Goal: Task Accomplishment & Management: Complete application form

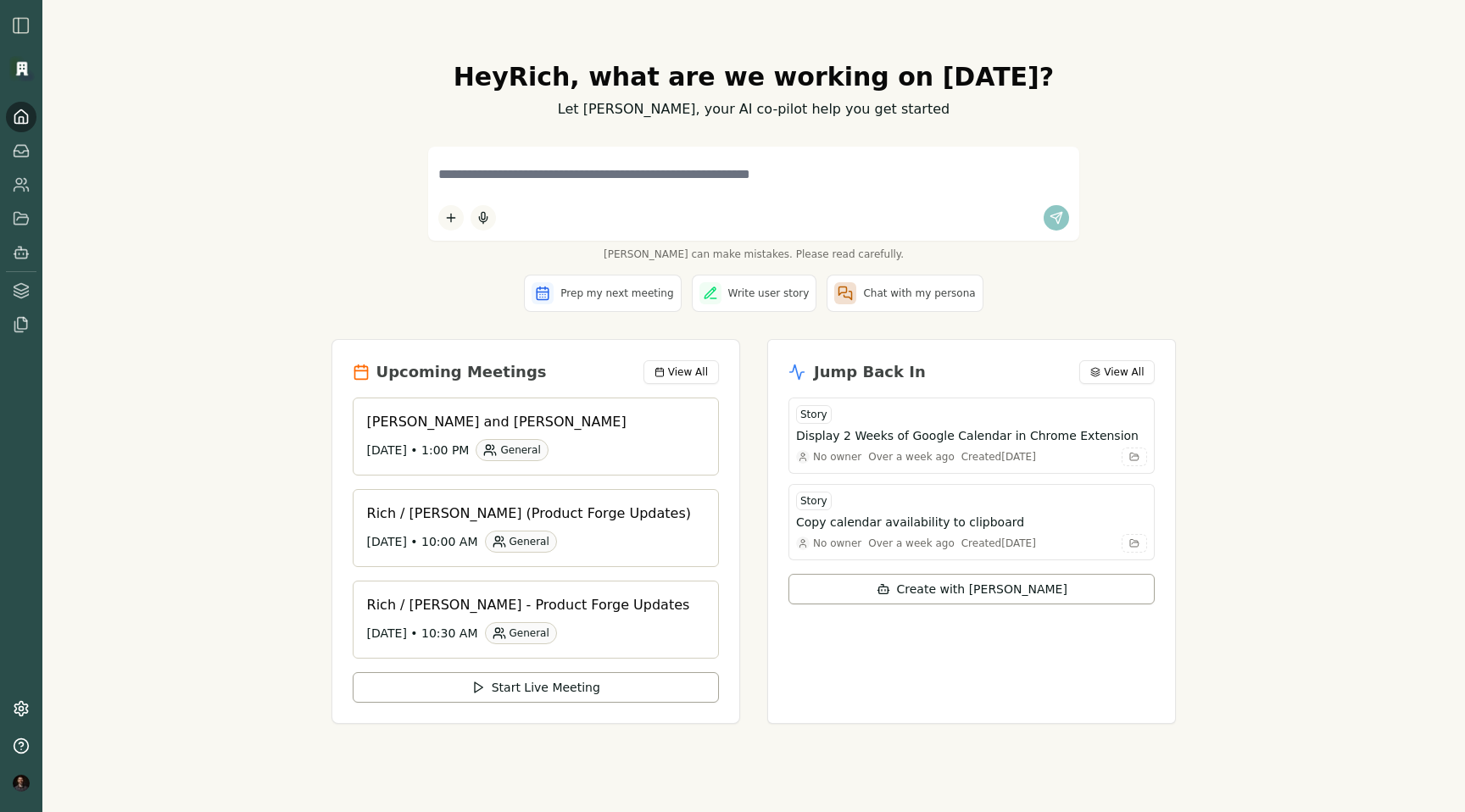
click at [24, 25] on img "button" at bounding box center [22, 26] width 21 height 21
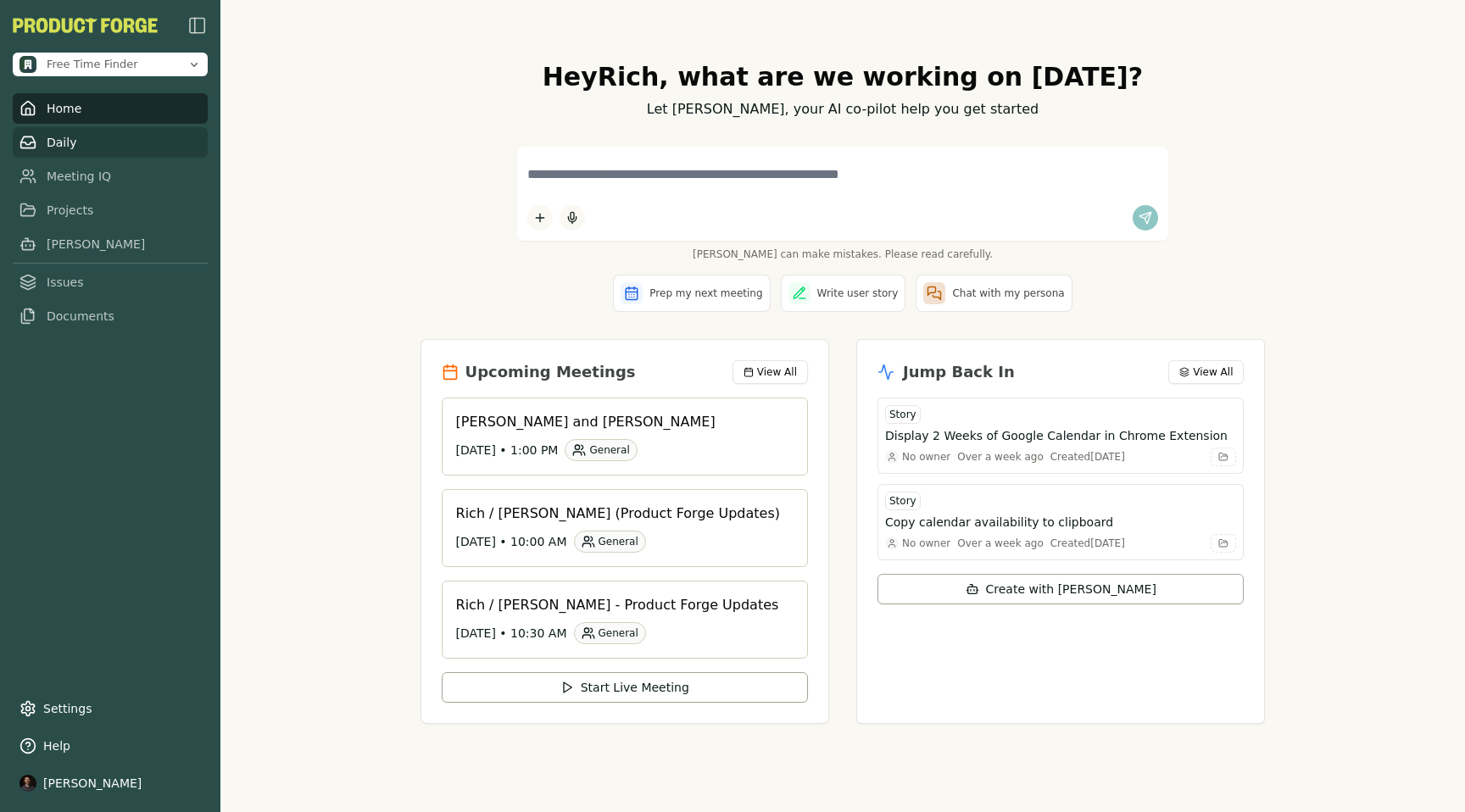
click at [69, 136] on link "Daily" at bounding box center [110, 141] width 195 height 30
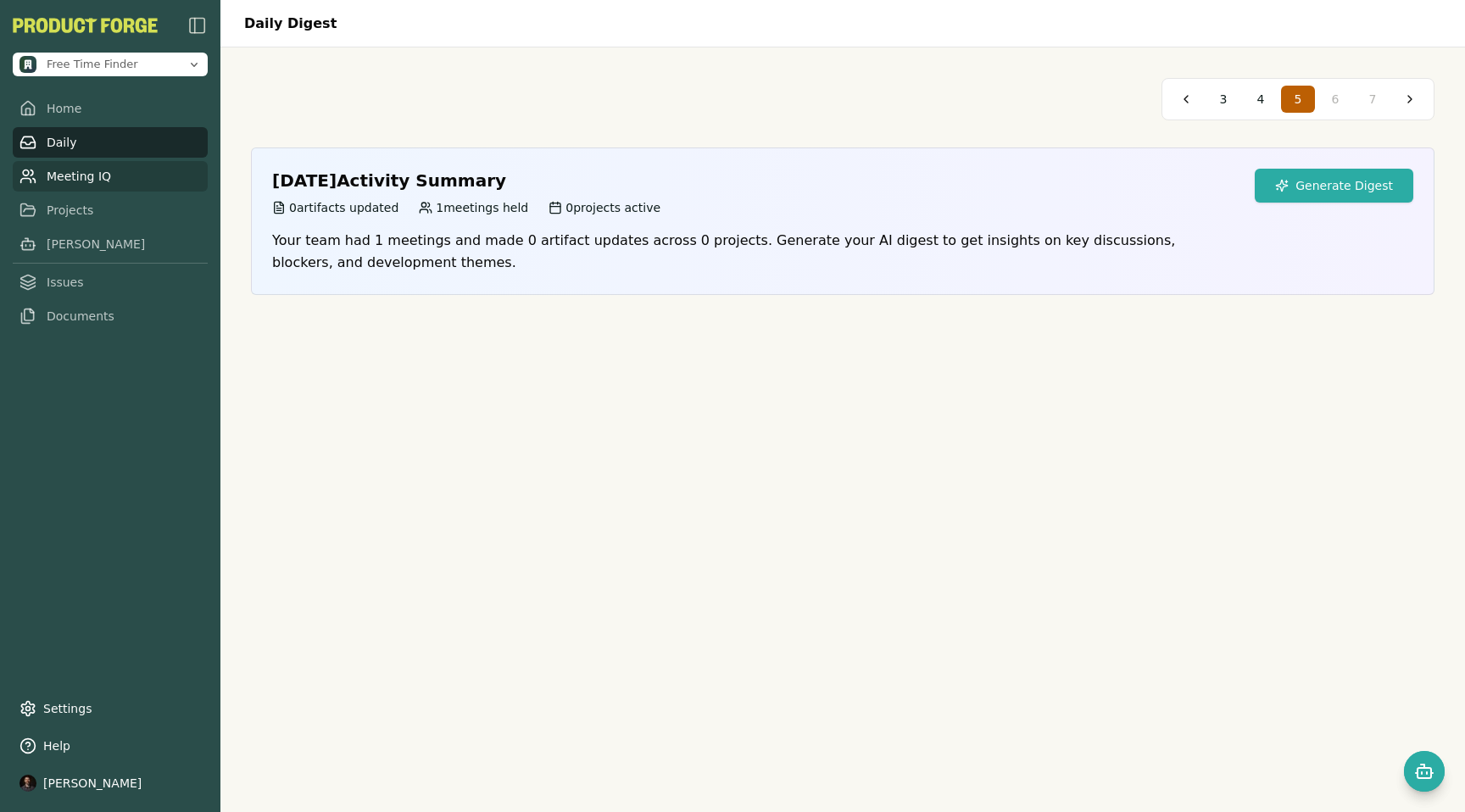
click at [80, 183] on link "Meeting IQ" at bounding box center [110, 176] width 195 height 30
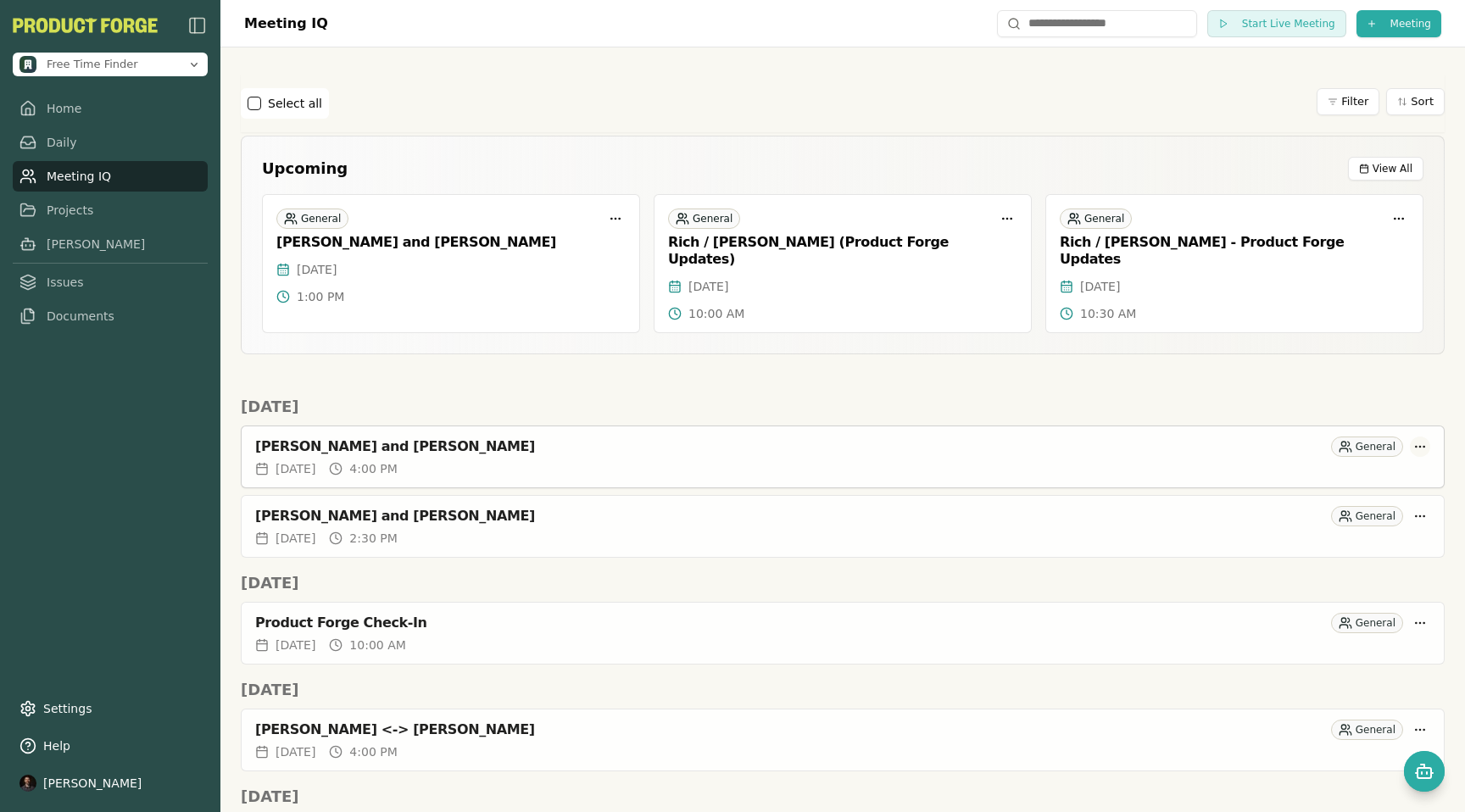
click at [1418, 429] on html "Free Time Finder Home Daily Meeting IQ Projects Smith Issues Documents Settings…" at bounding box center [732, 406] width 1465 height 812
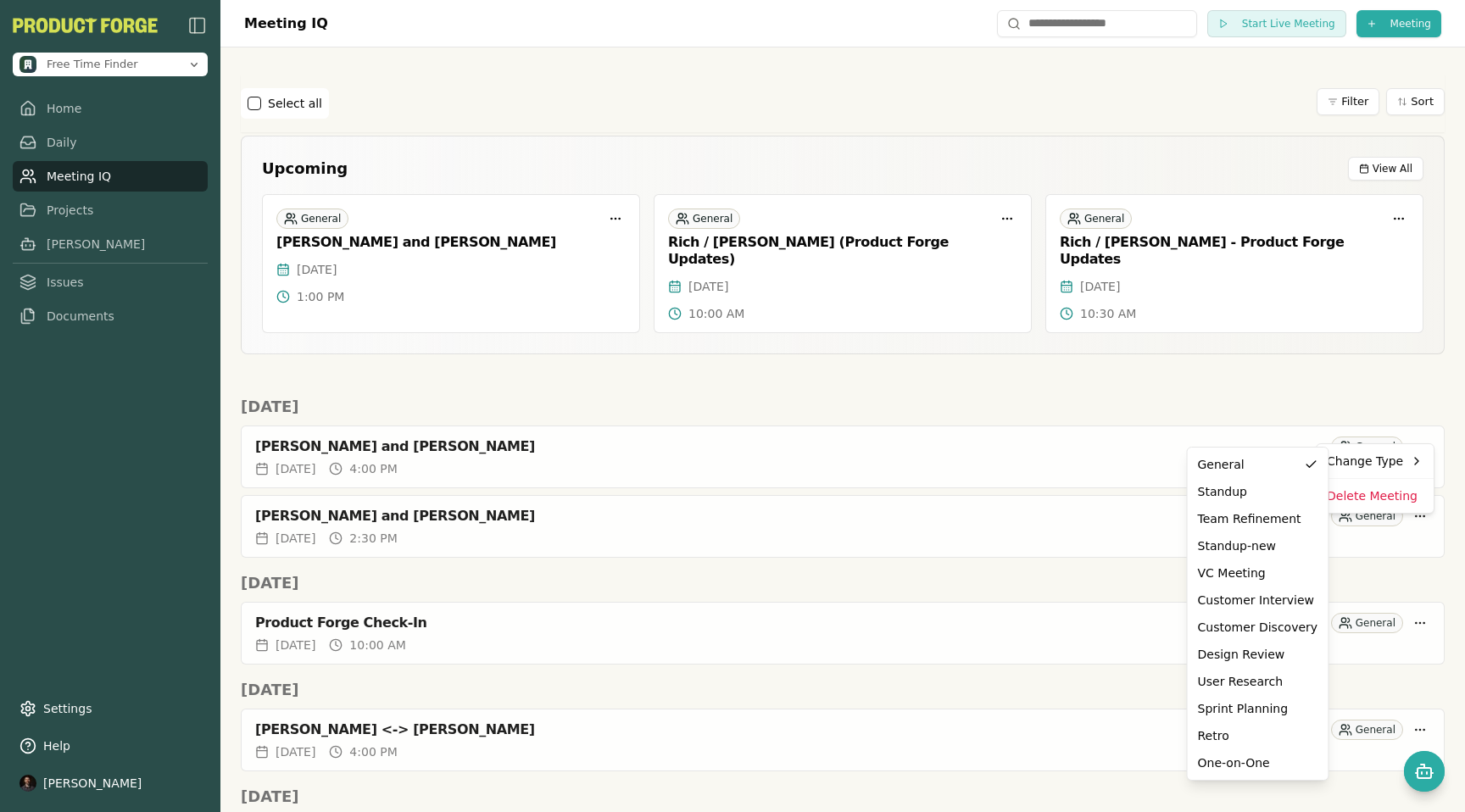
click at [737, 445] on html "Free Time Finder Home Daily Meeting IQ Projects Smith Issues Documents Settings…" at bounding box center [732, 406] width 1465 height 812
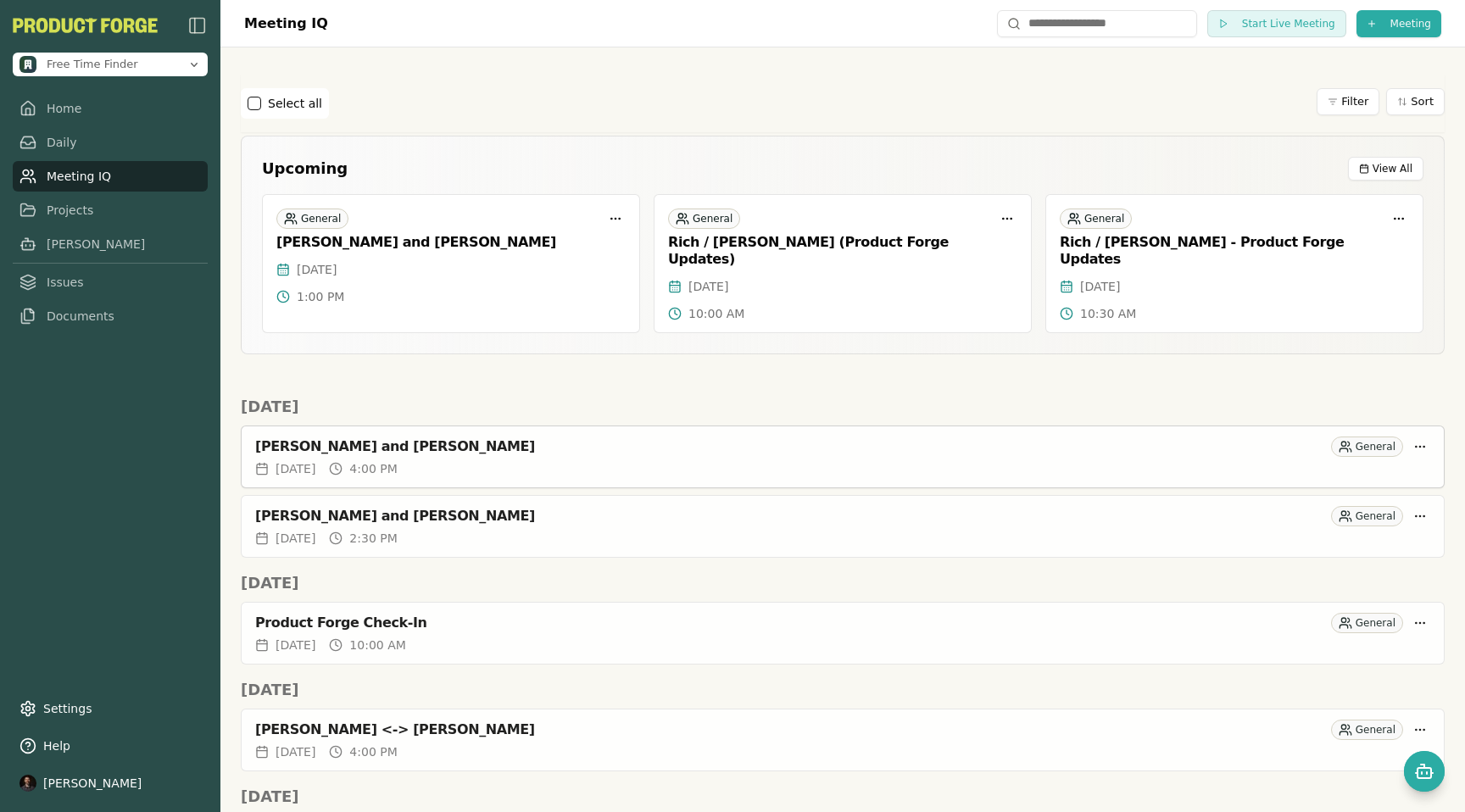
click at [316, 460] on span "[DATE]" at bounding box center [295, 469] width 40 height 17
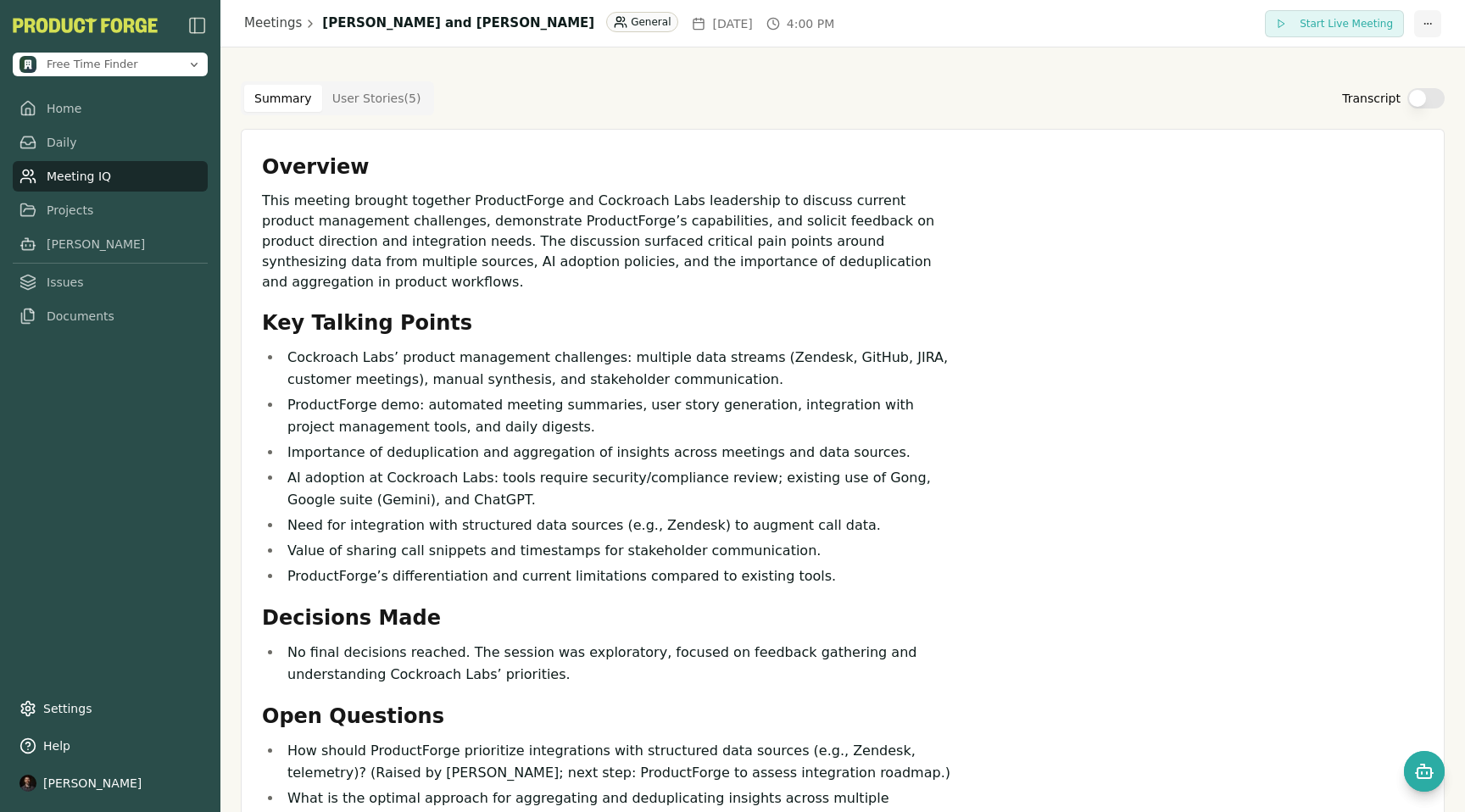
click at [1424, 11] on html "Free Time Finder Home Daily Meeting IQ Projects Smith Issues Documents Settings…" at bounding box center [732, 406] width 1465 height 812
click at [1376, 55] on div "Rename Meeting" at bounding box center [1374, 58] width 141 height 27
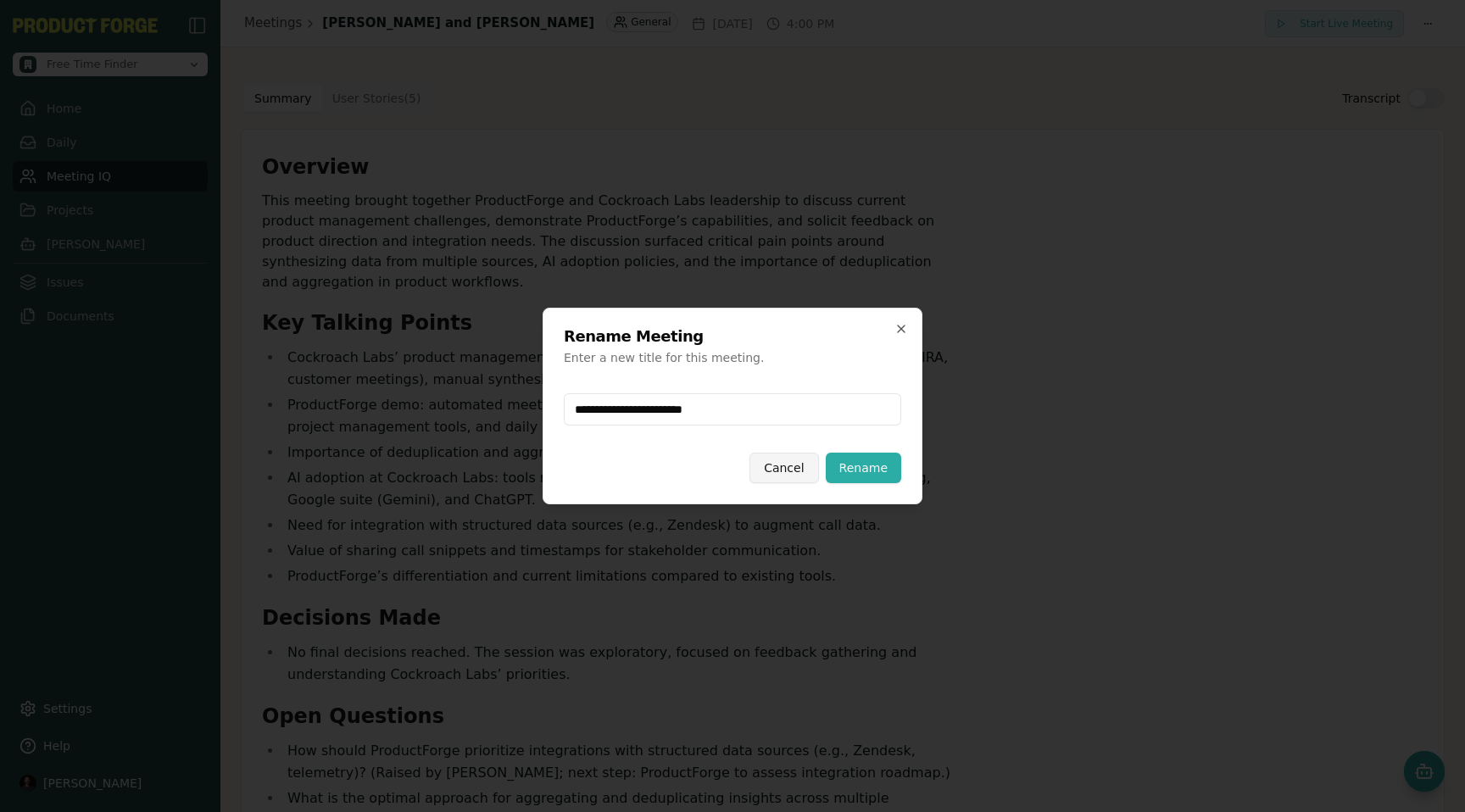
click at [801, 465] on button "Cancel" at bounding box center [784, 467] width 69 height 30
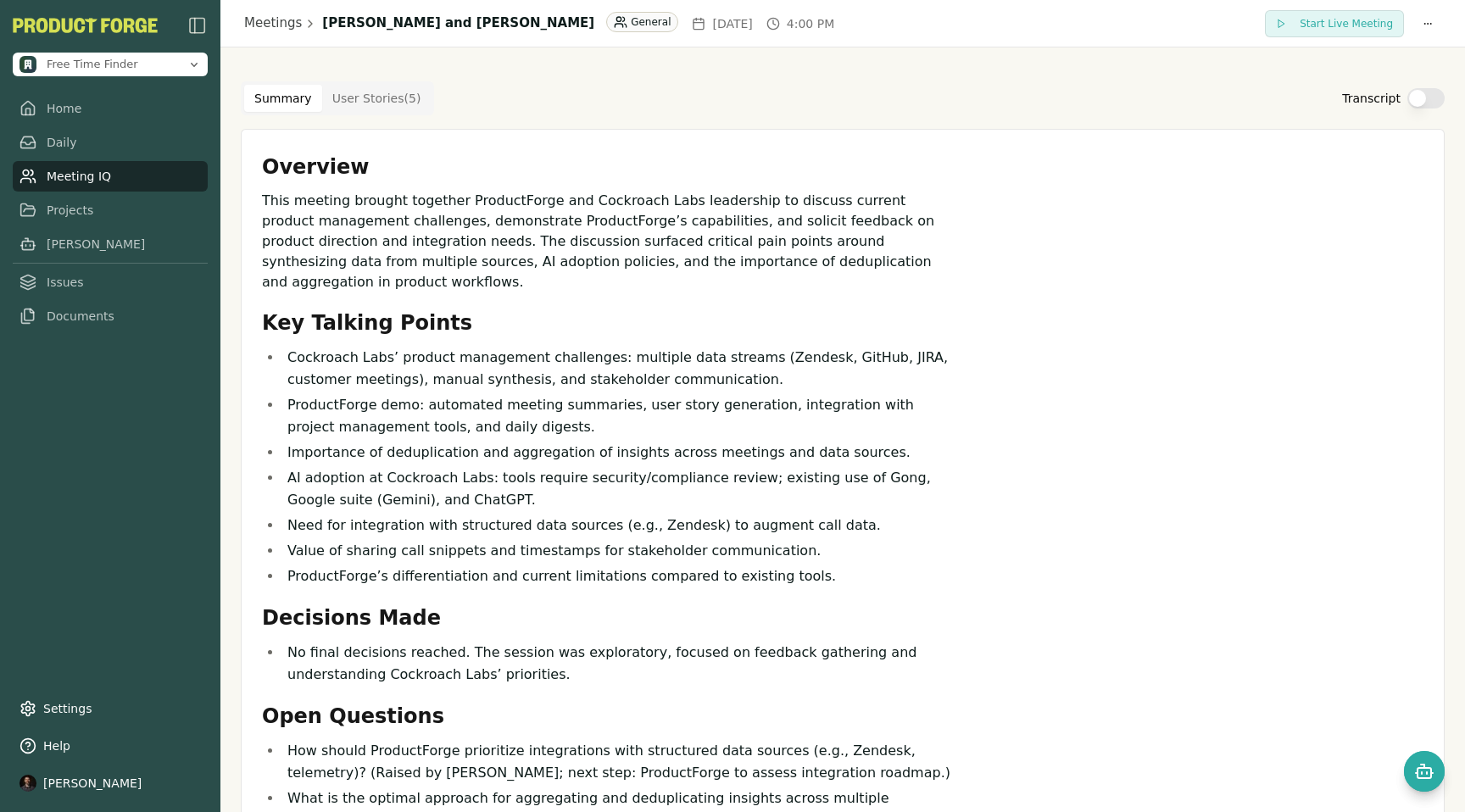
click at [723, 253] on p "This meeting brought together ProductForge and Cockroach Labs leadership to dis…" at bounding box center [607, 241] width 690 height 102
click at [276, 28] on link "Meetings" at bounding box center [272, 23] width 58 height 20
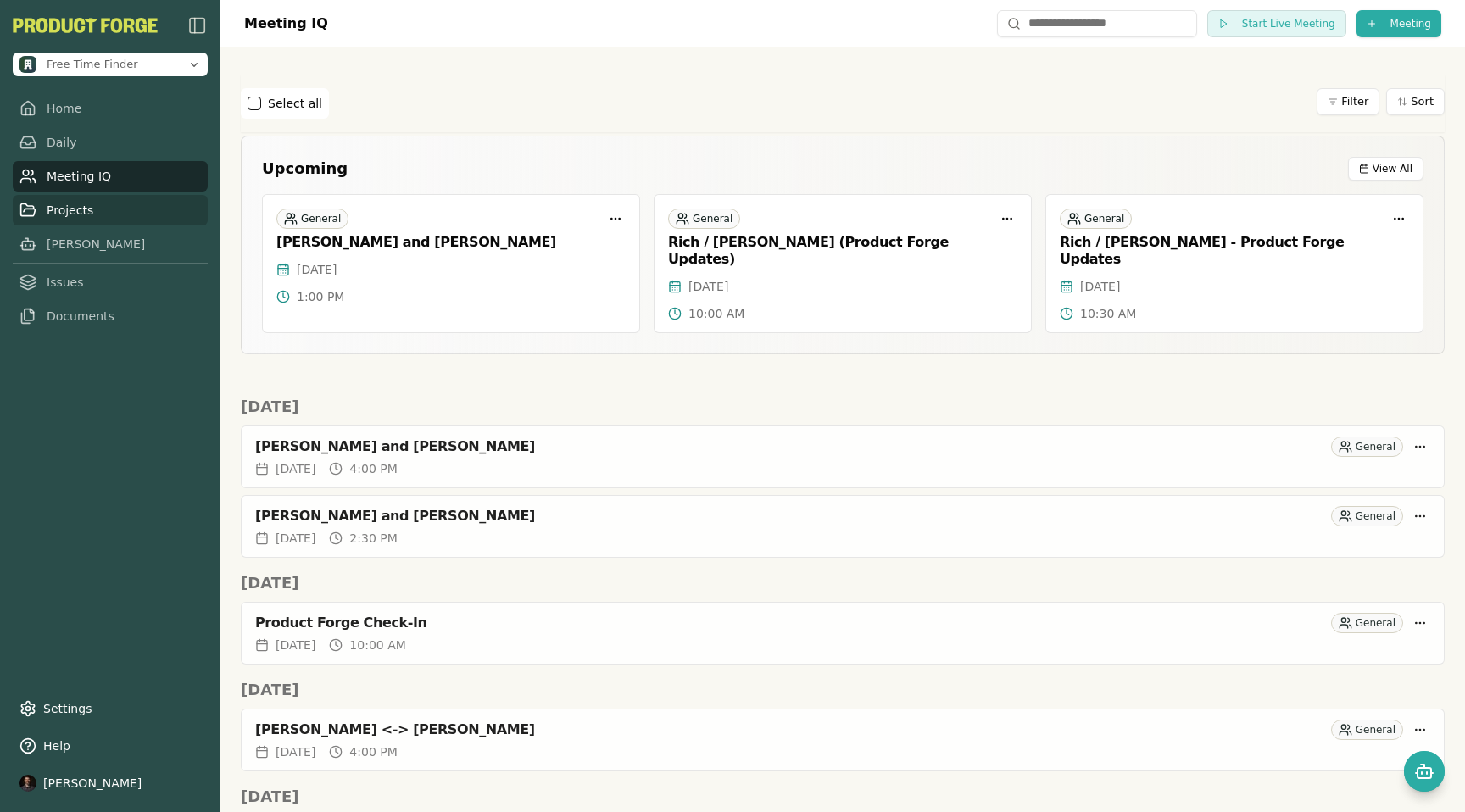
click at [85, 203] on link "Projects" at bounding box center [110, 209] width 195 height 30
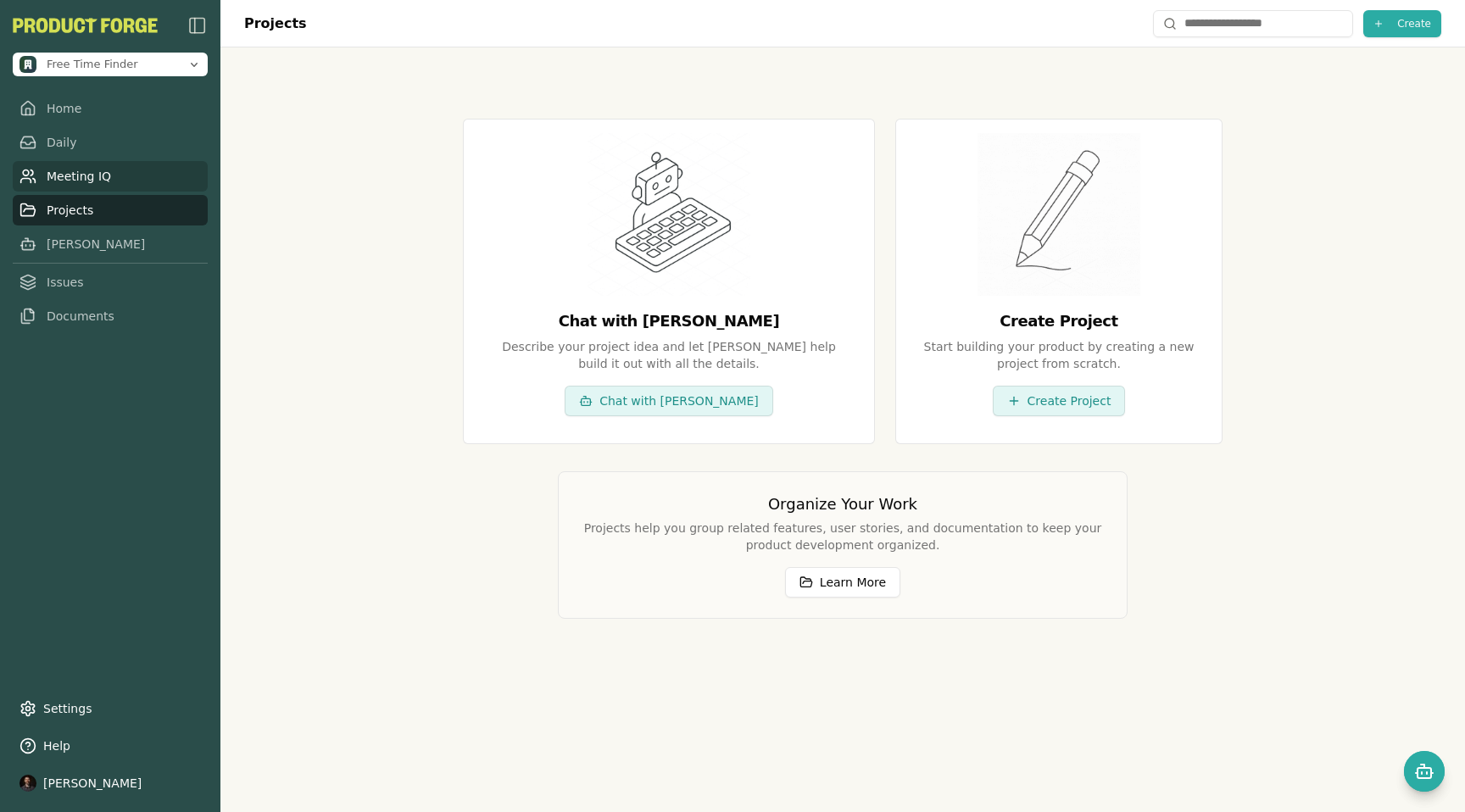
click at [60, 184] on link "Meeting IQ" at bounding box center [110, 176] width 195 height 30
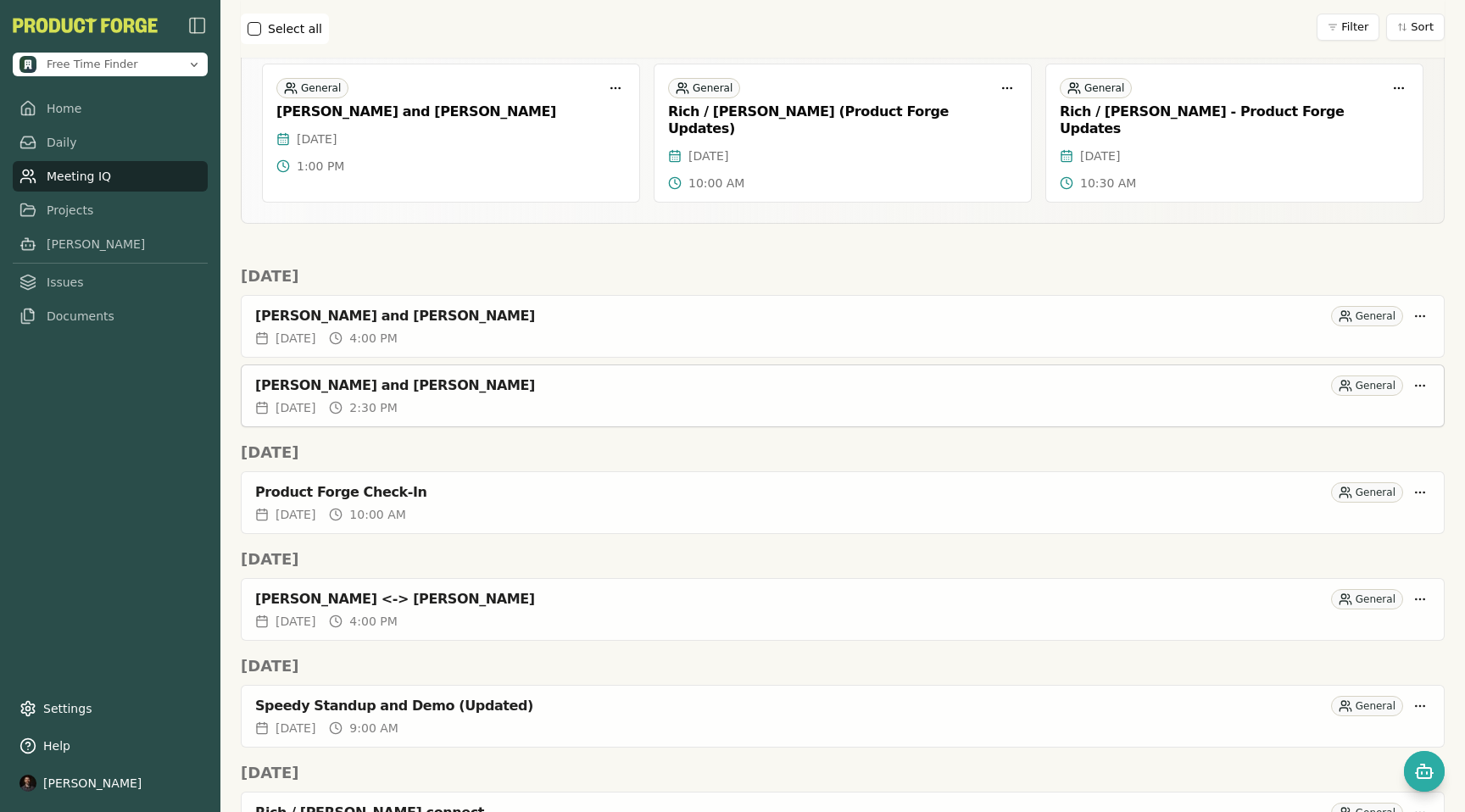
scroll to position [127, 0]
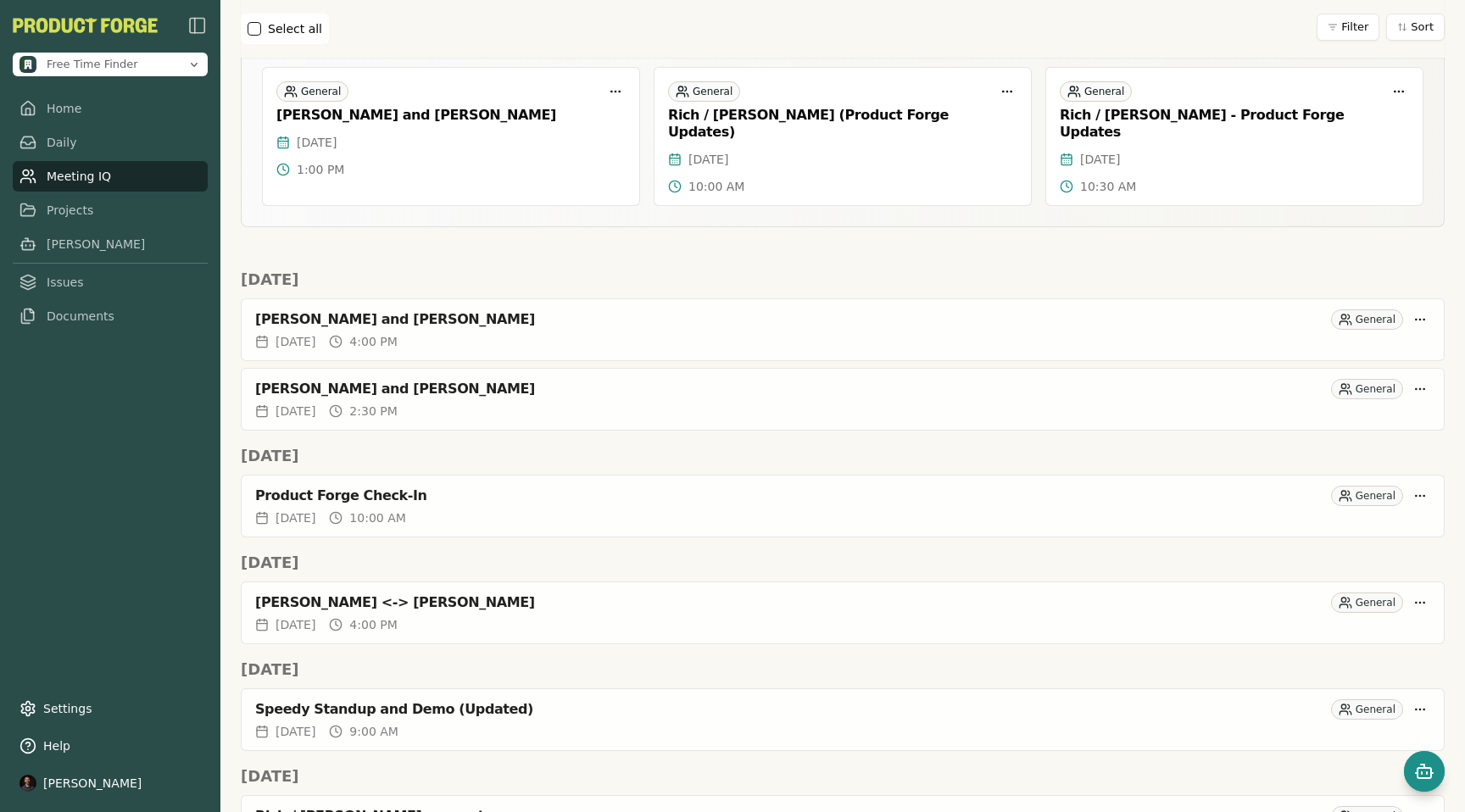
click at [1418, 774] on rect "Open chat" at bounding box center [1424, 773] width 14 height 10
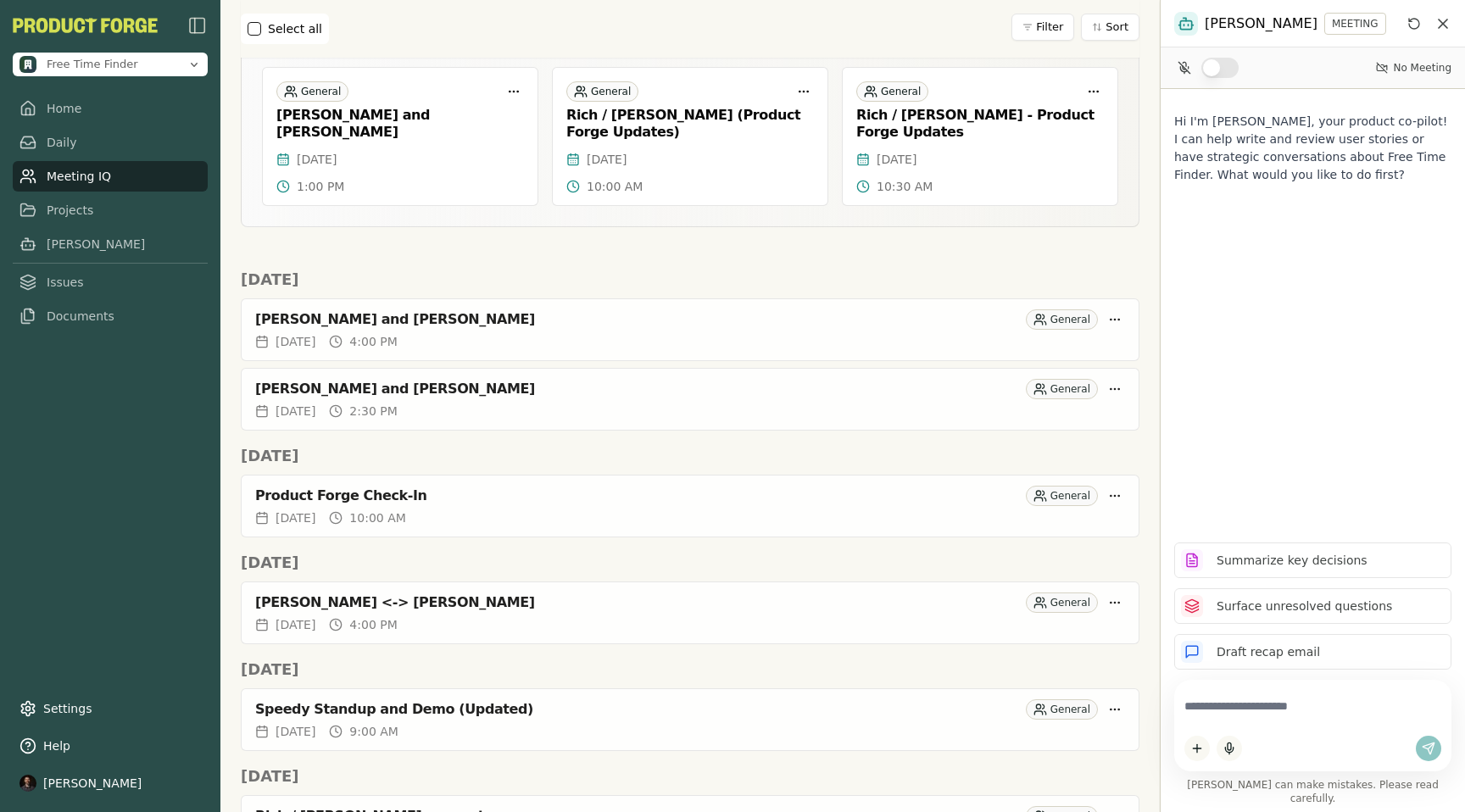
click at [1205, 715] on textarea at bounding box center [1312, 706] width 257 height 33
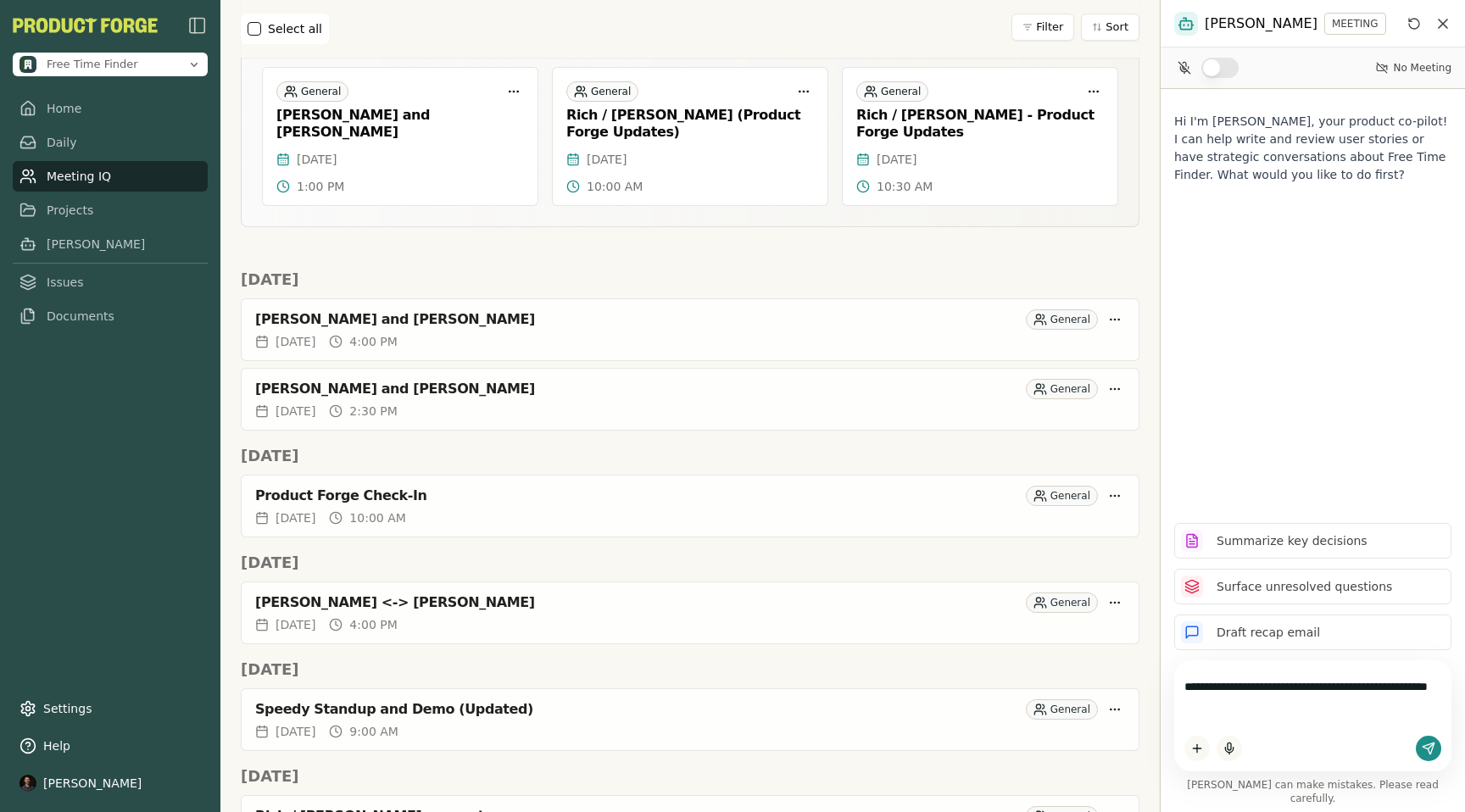
type textarea "**********"
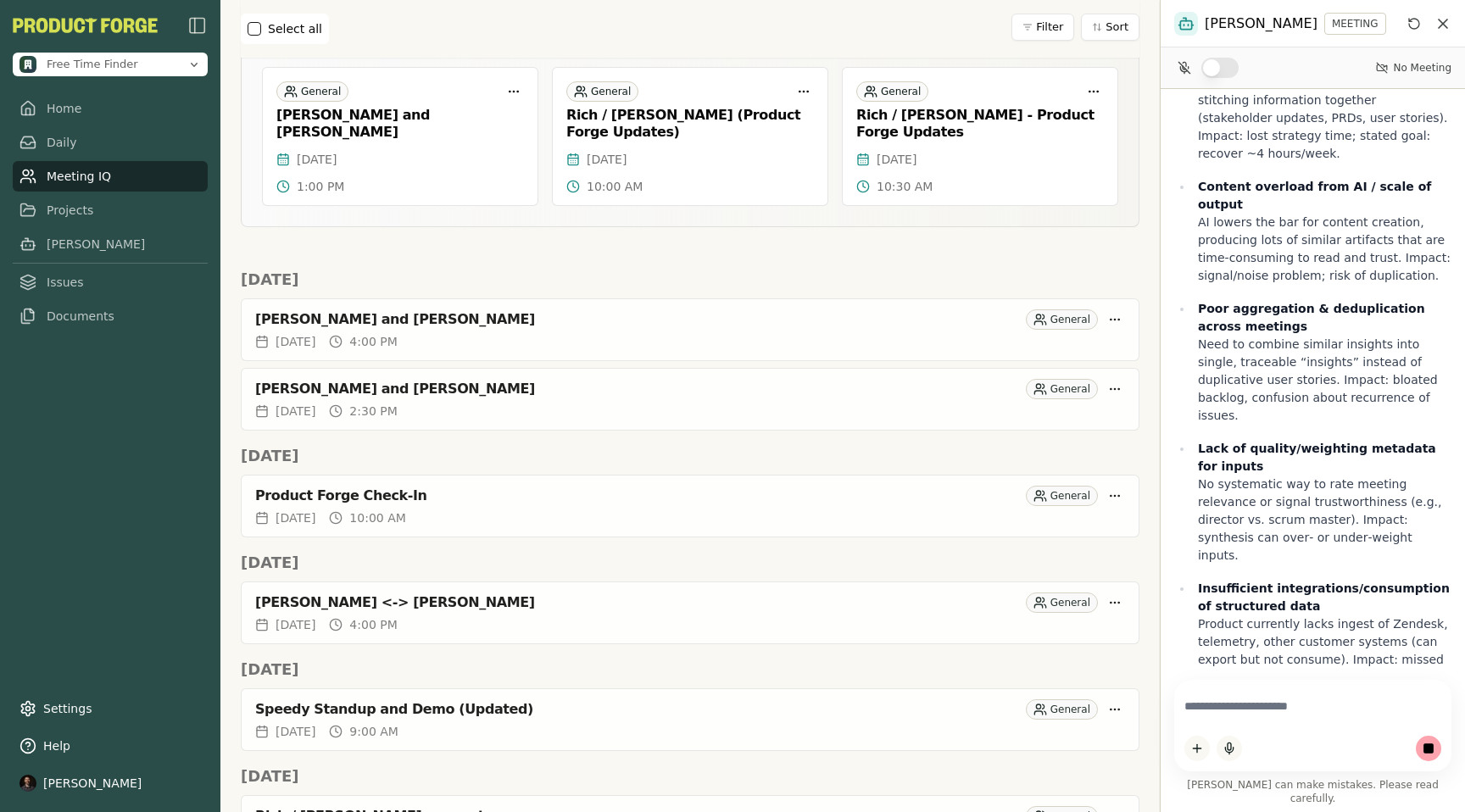
scroll to position [664, 0]
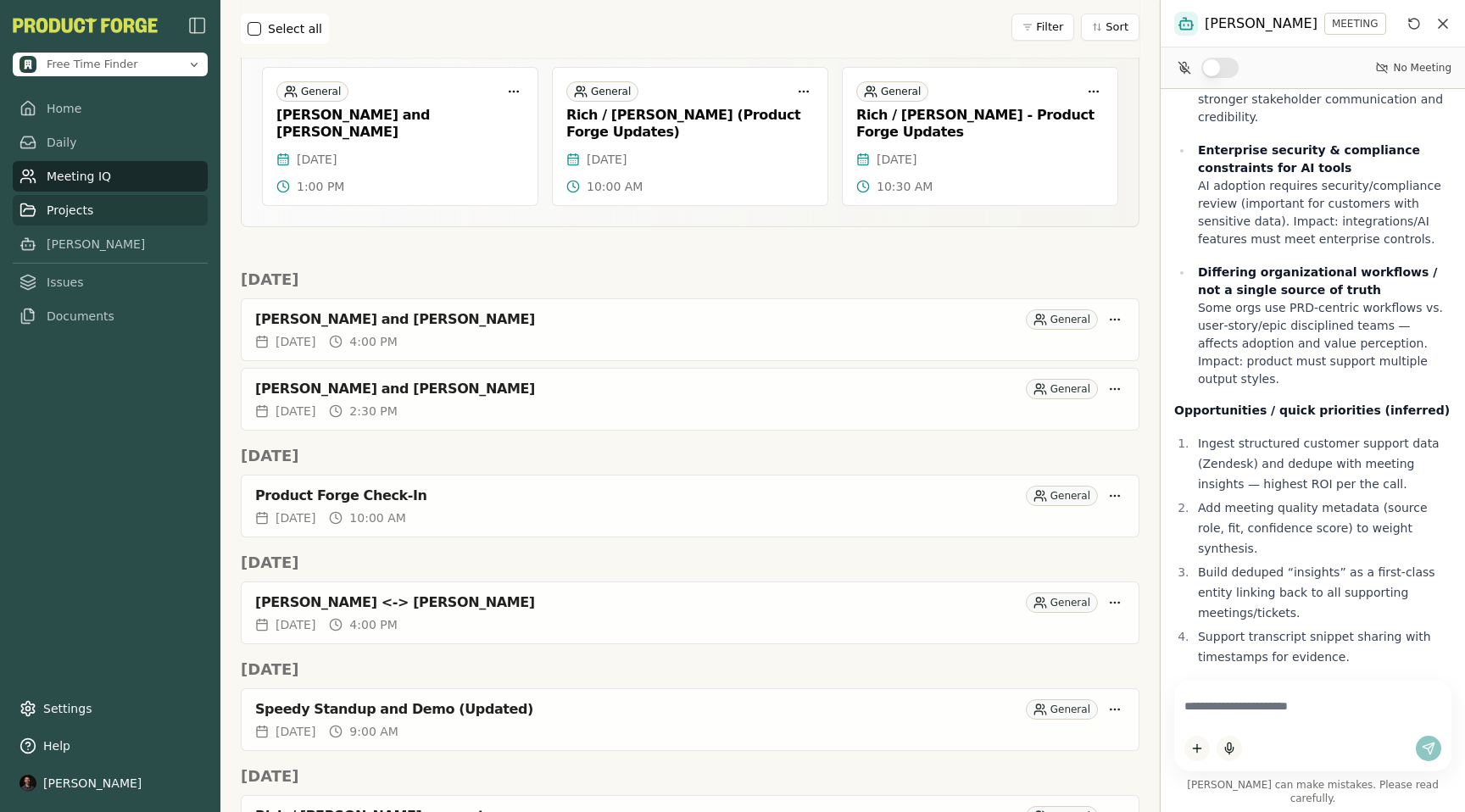
click at [57, 218] on link "Projects" at bounding box center [110, 209] width 195 height 30
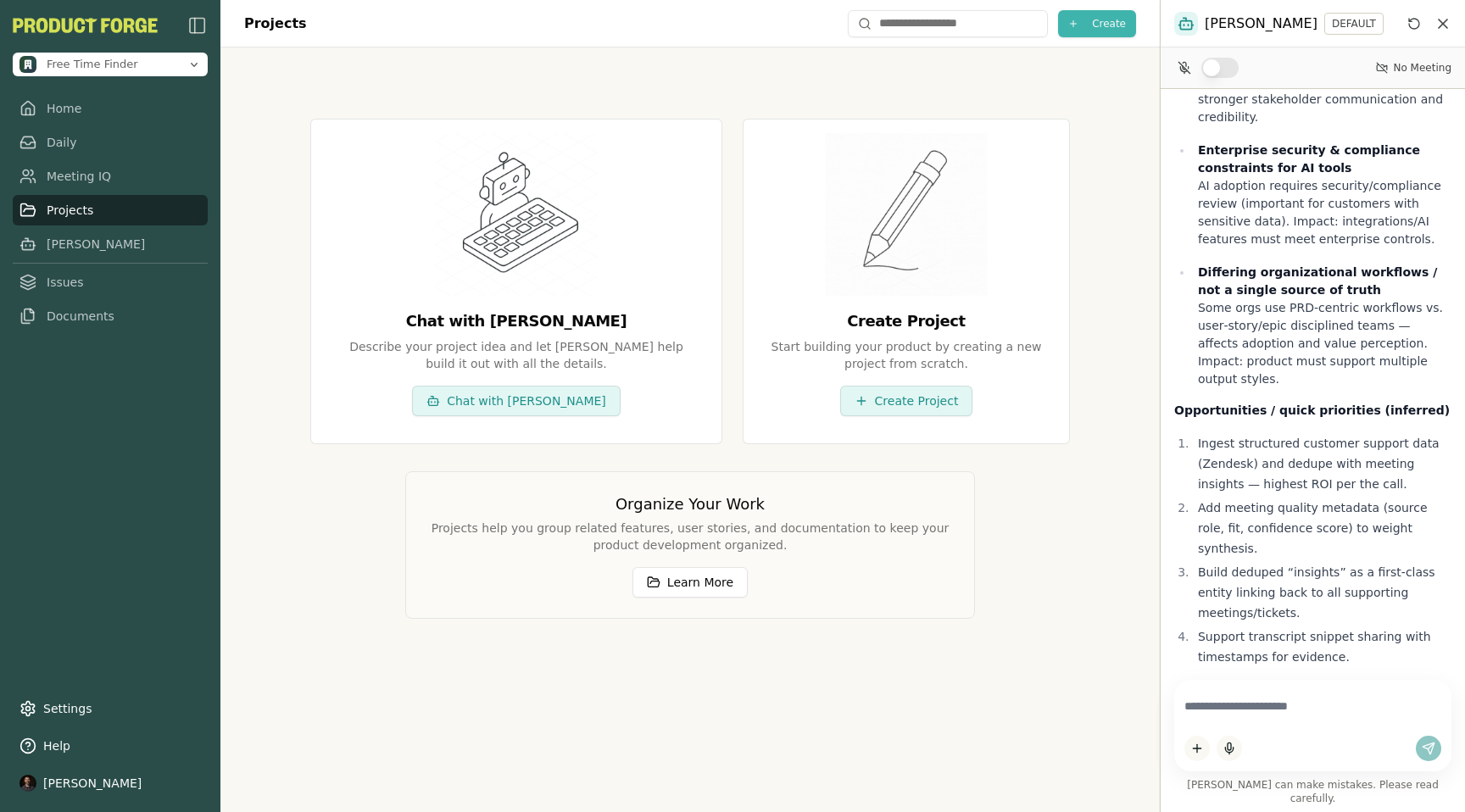
click at [1097, 25] on span "Create" at bounding box center [1108, 24] width 34 height 14
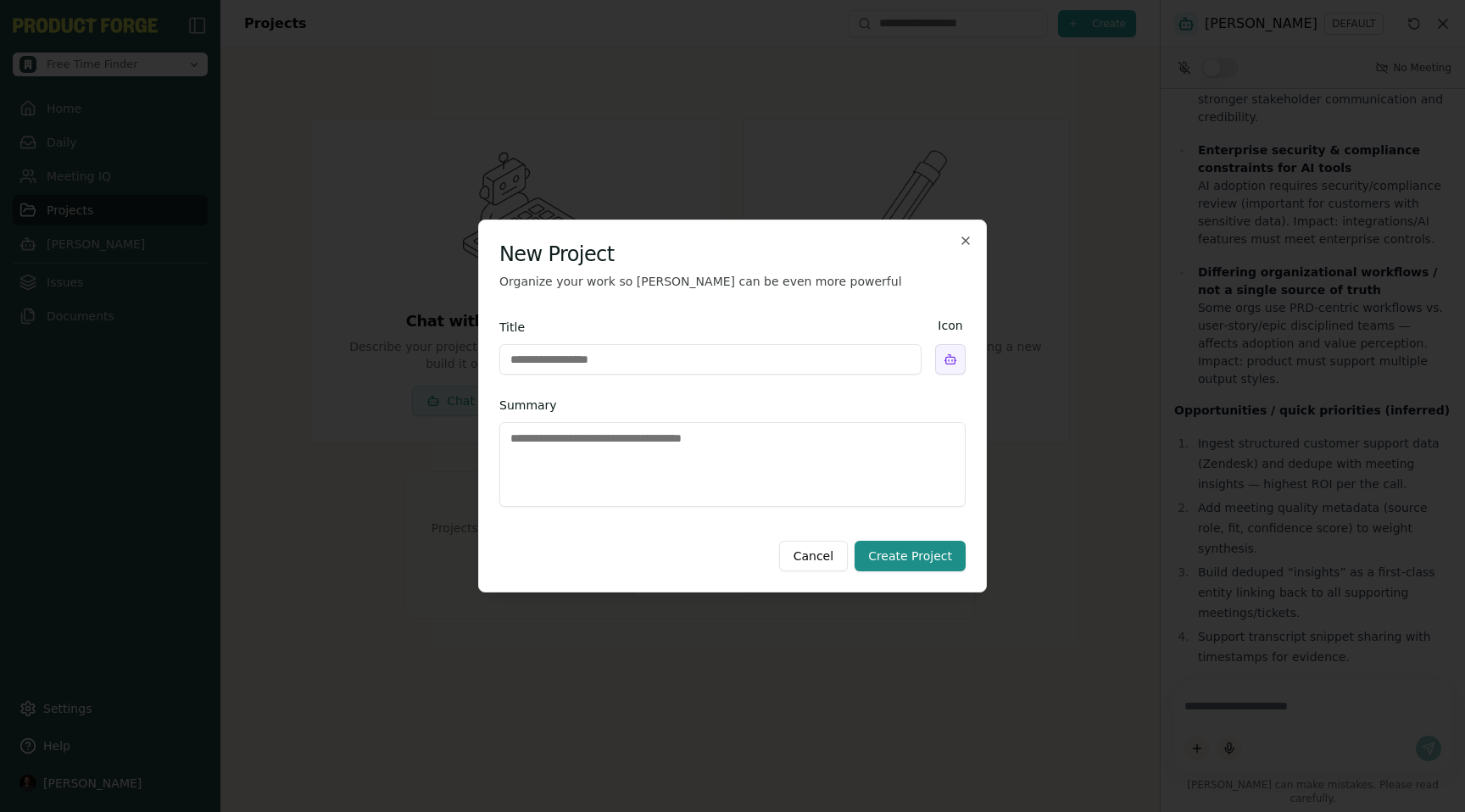
click at [965, 248] on h2 "New Project" at bounding box center [732, 253] width 466 height 27
click at [967, 235] on icon "button" at bounding box center [966, 240] width 14 height 14
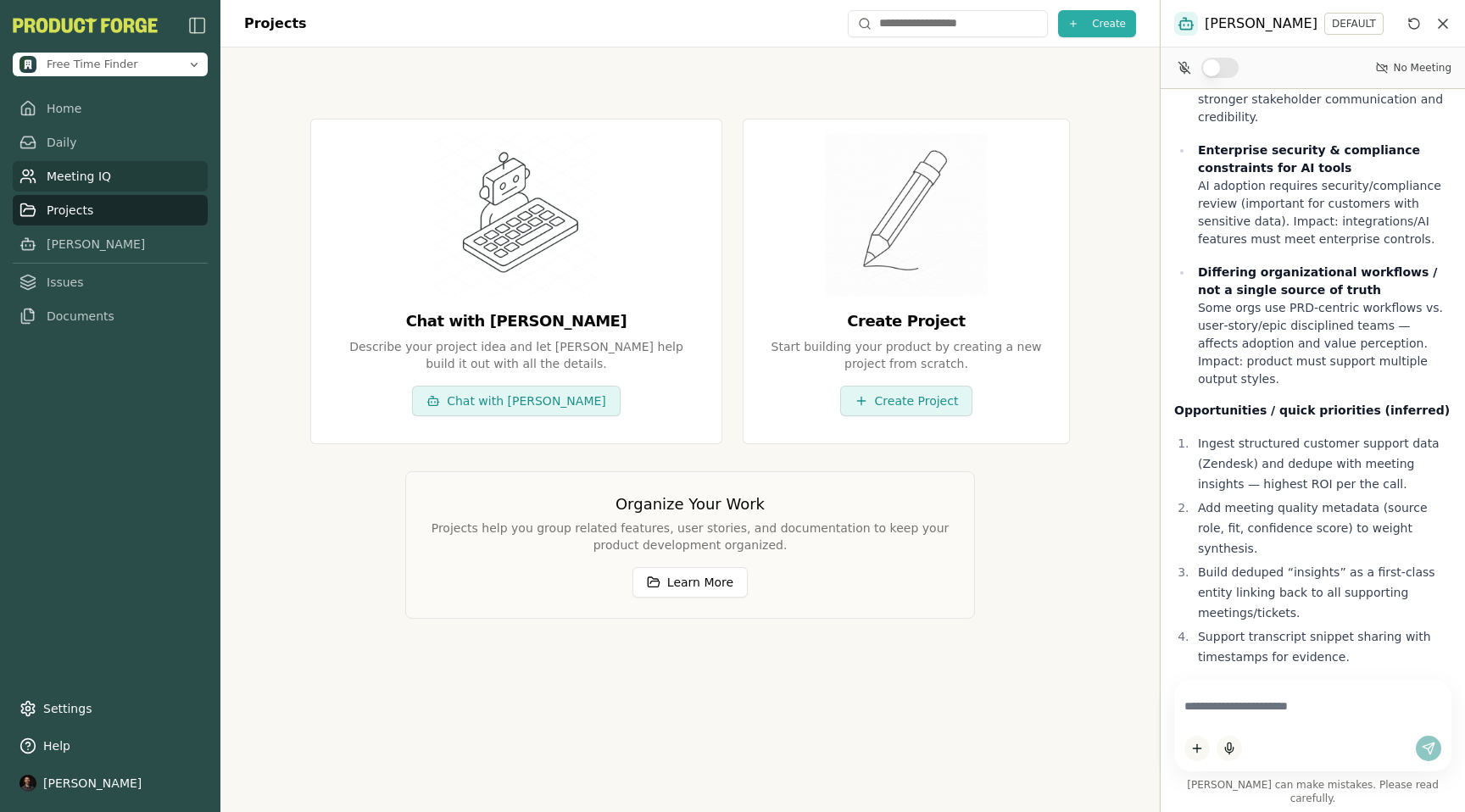
click at [99, 173] on link "Meeting IQ" at bounding box center [110, 176] width 195 height 30
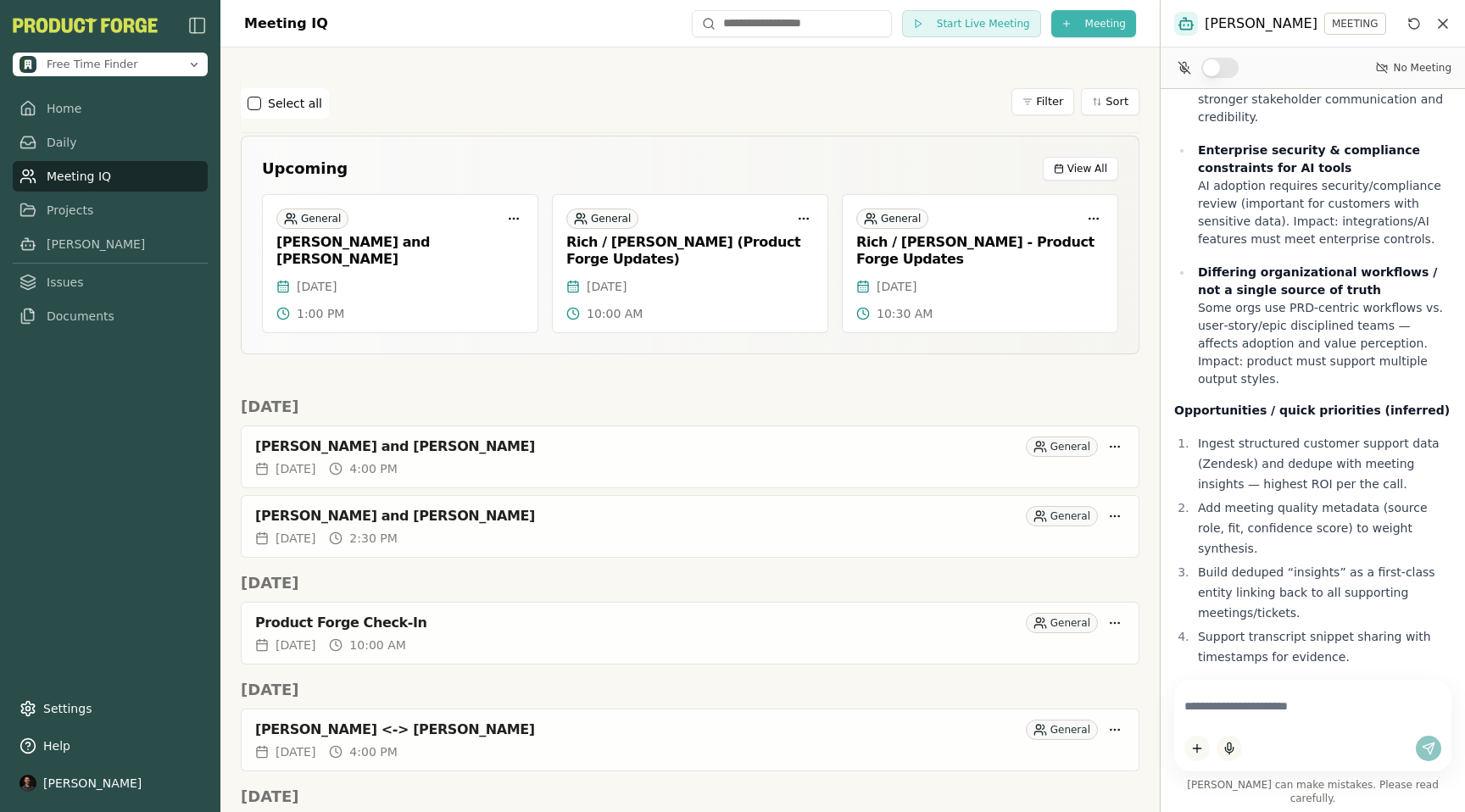
click at [1092, 21] on html "Free Time Finder Home Daily Meeting IQ Projects Smith Issues Documents Settings…" at bounding box center [732, 406] width 1465 height 812
click at [1007, 59] on div "Invite Smith to Upcoming" at bounding box center [1063, 58] width 219 height 27
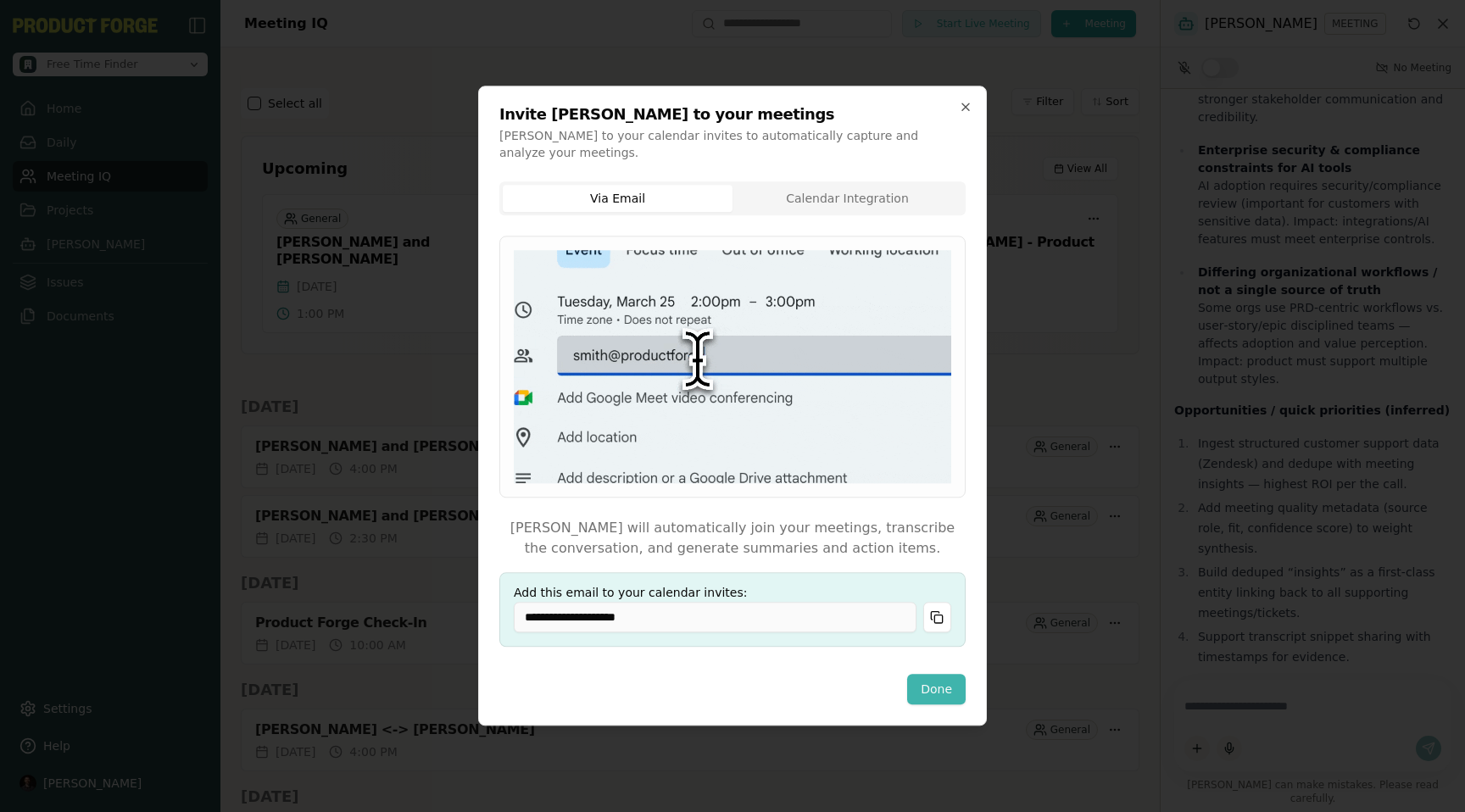
click at [930, 696] on button "Done" at bounding box center [936, 689] width 59 height 30
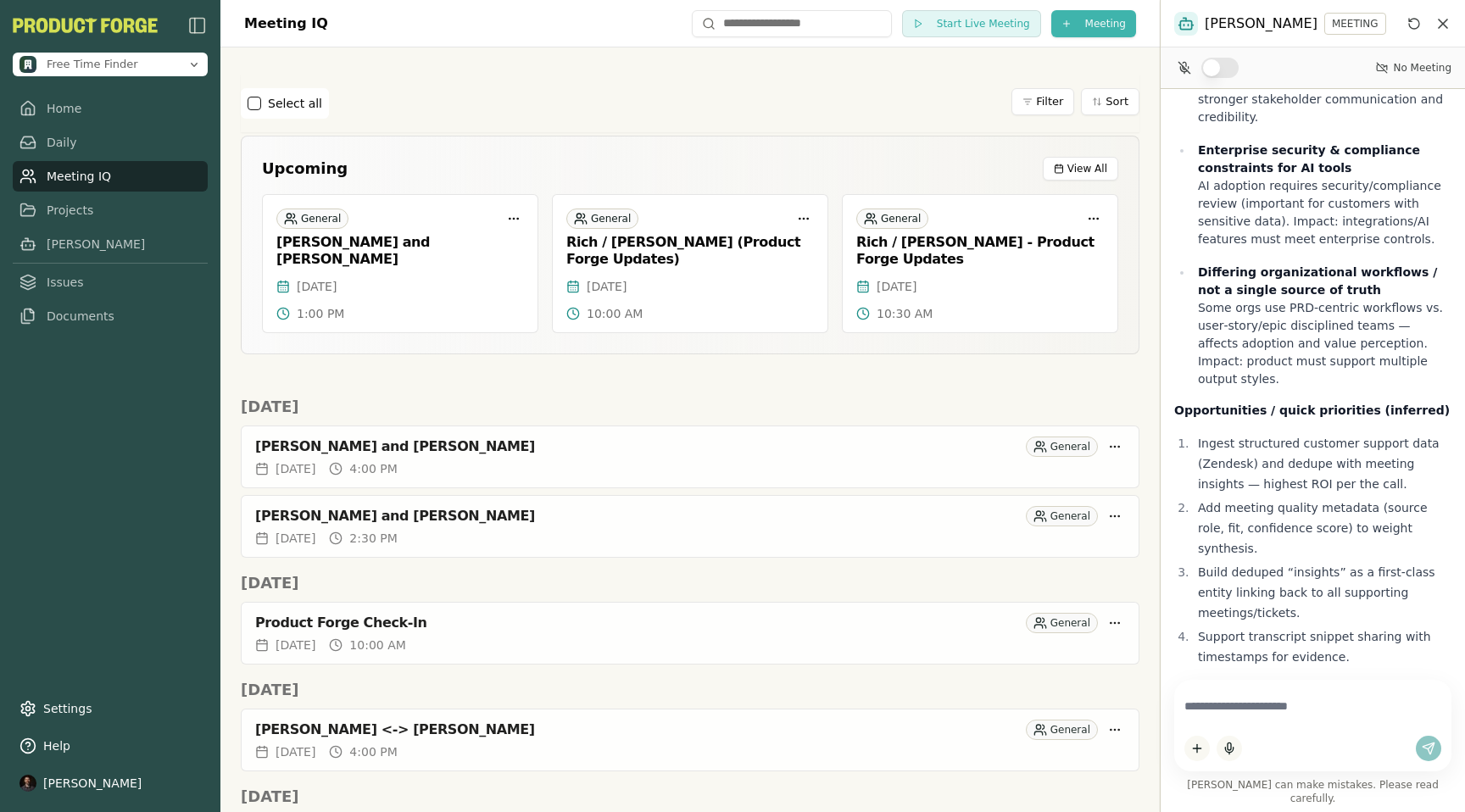
click at [1100, 32] on html "Free Time Finder Home Daily Meeting IQ Projects Smith Issues Documents Settings…" at bounding box center [732, 406] width 1465 height 812
click at [1081, 85] on div "Import Transcript" at bounding box center [1063, 85] width 219 height 27
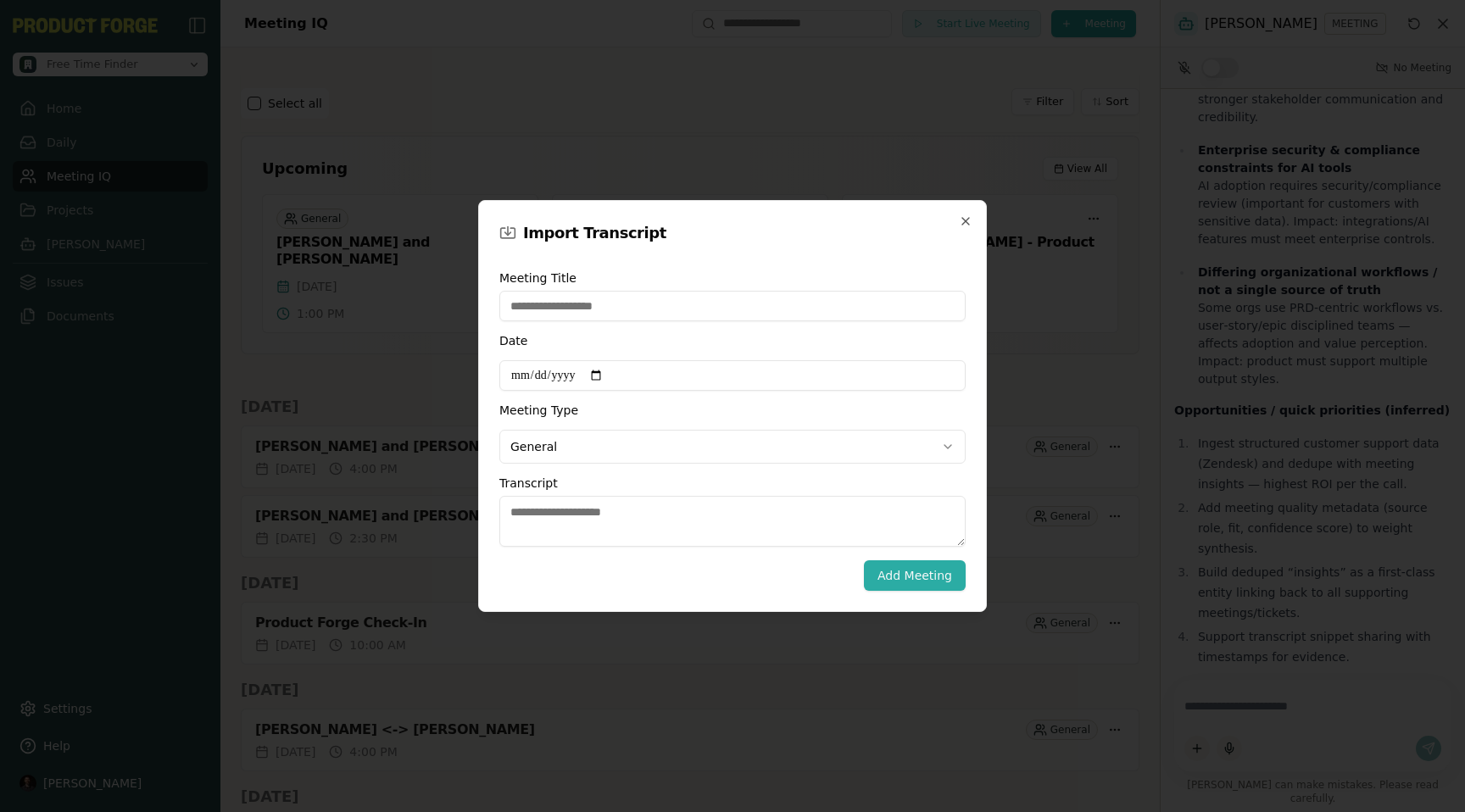
click at [972, 230] on div "**********" at bounding box center [732, 406] width 509 height 412
click at [963, 217] on icon "button" at bounding box center [966, 222] width 14 height 14
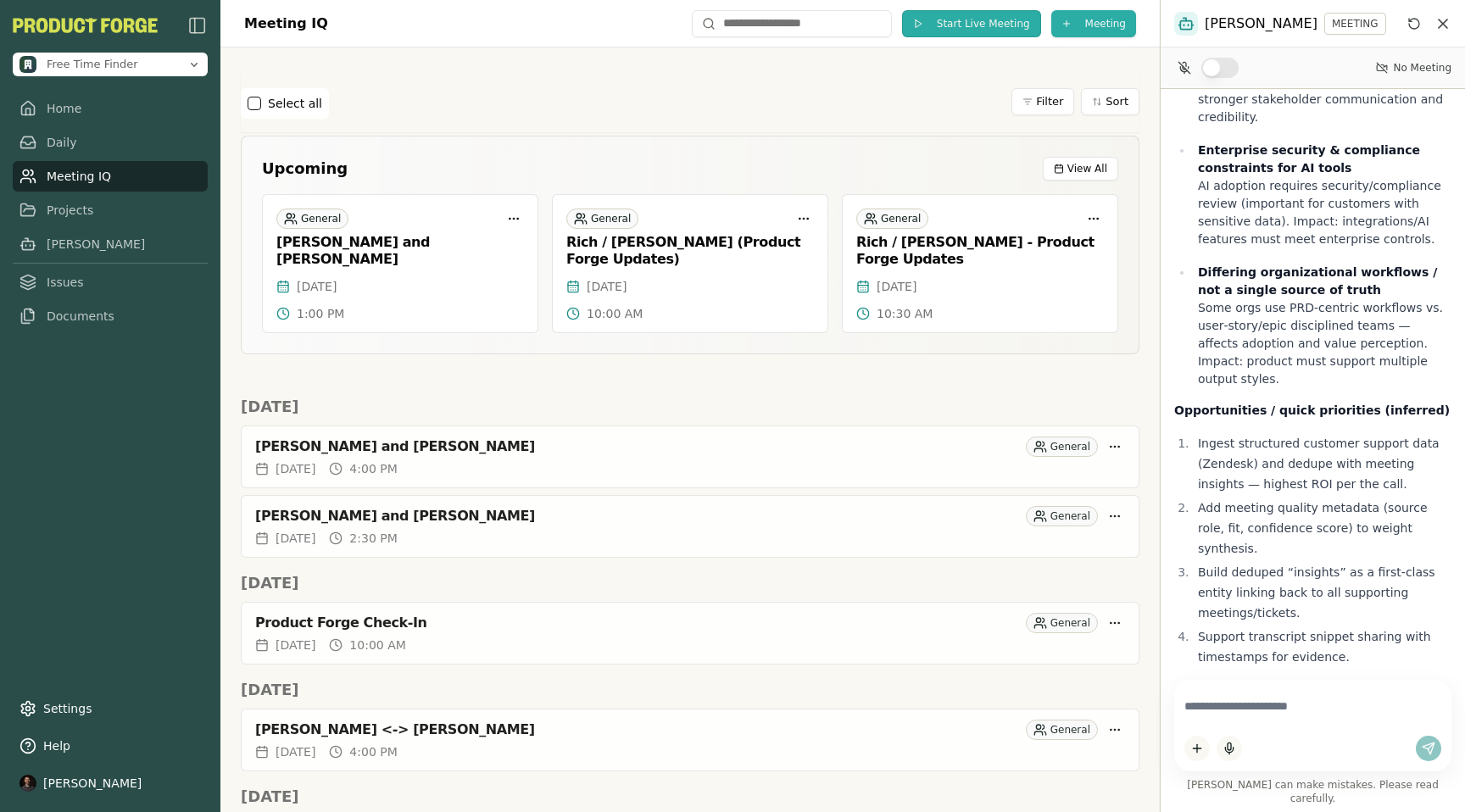
click at [947, 22] on span "Start Live Meeting" at bounding box center [983, 24] width 93 height 14
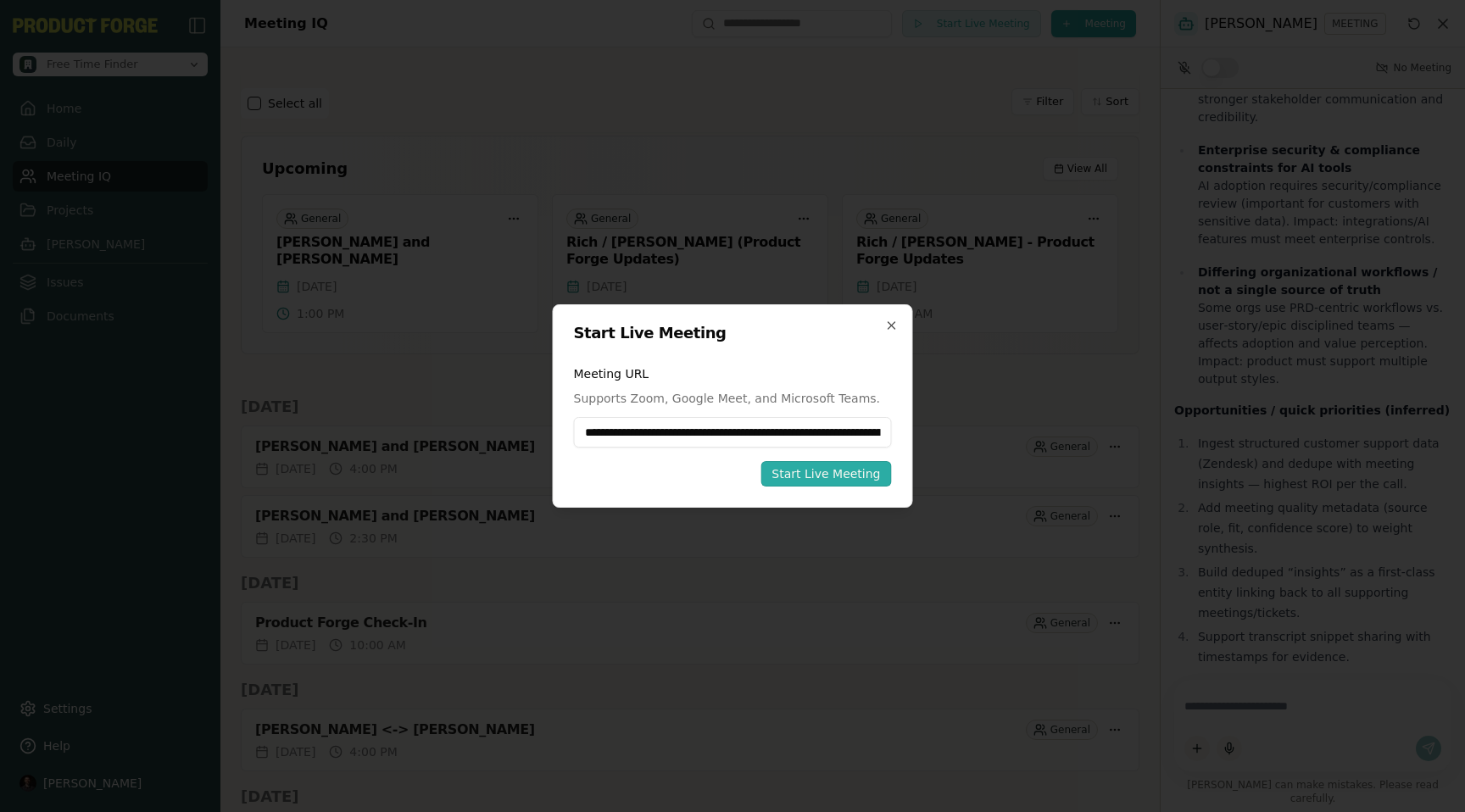
scroll to position [0, 184]
type input "**********"
click at [817, 469] on div "Start Live Meeting" at bounding box center [826, 474] width 109 height 17
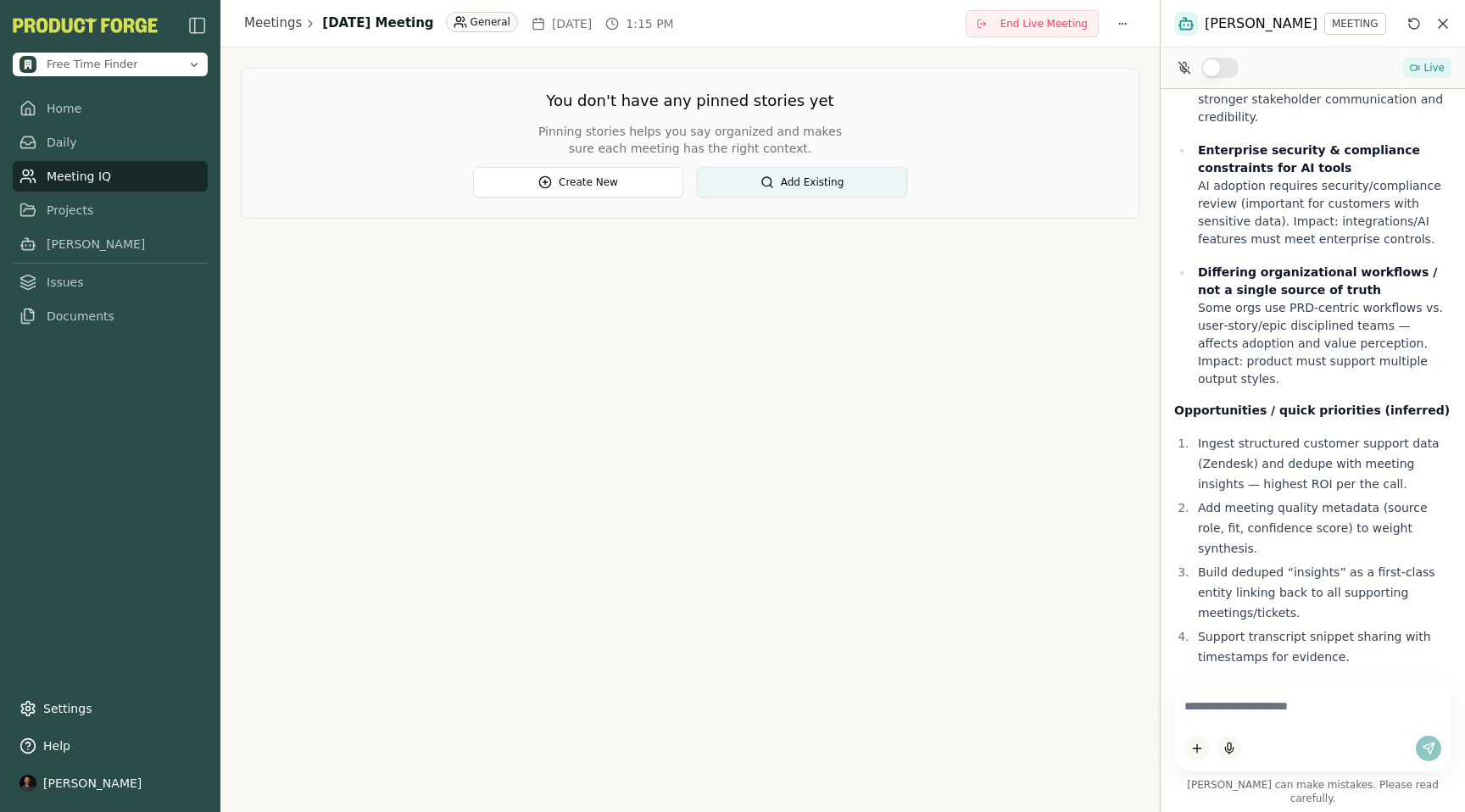
click at [59, 166] on link "Meeting IQ" at bounding box center [110, 176] width 195 height 30
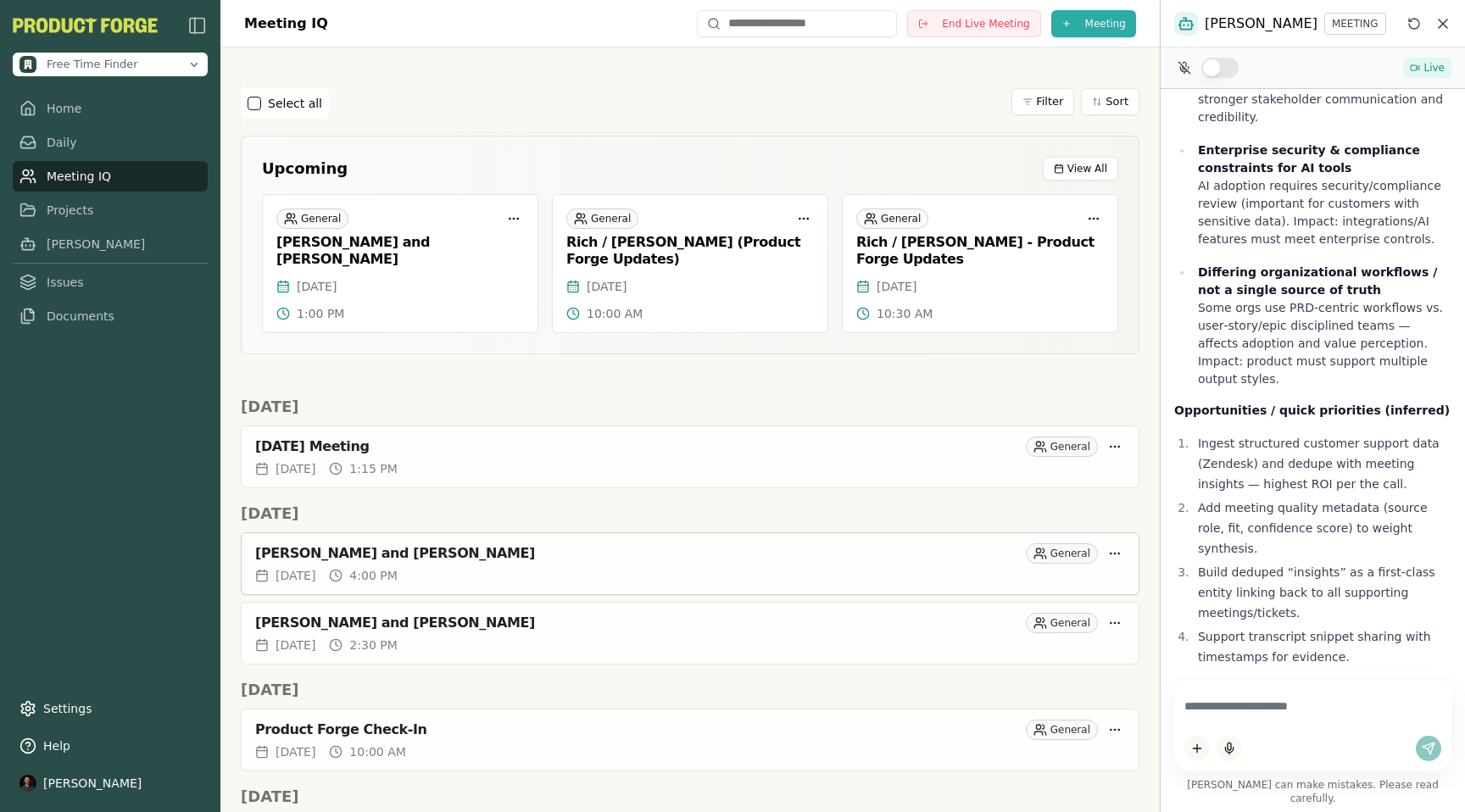
click at [423, 545] on div "Andy Woods and Rich Theil" at bounding box center [637, 553] width 764 height 17
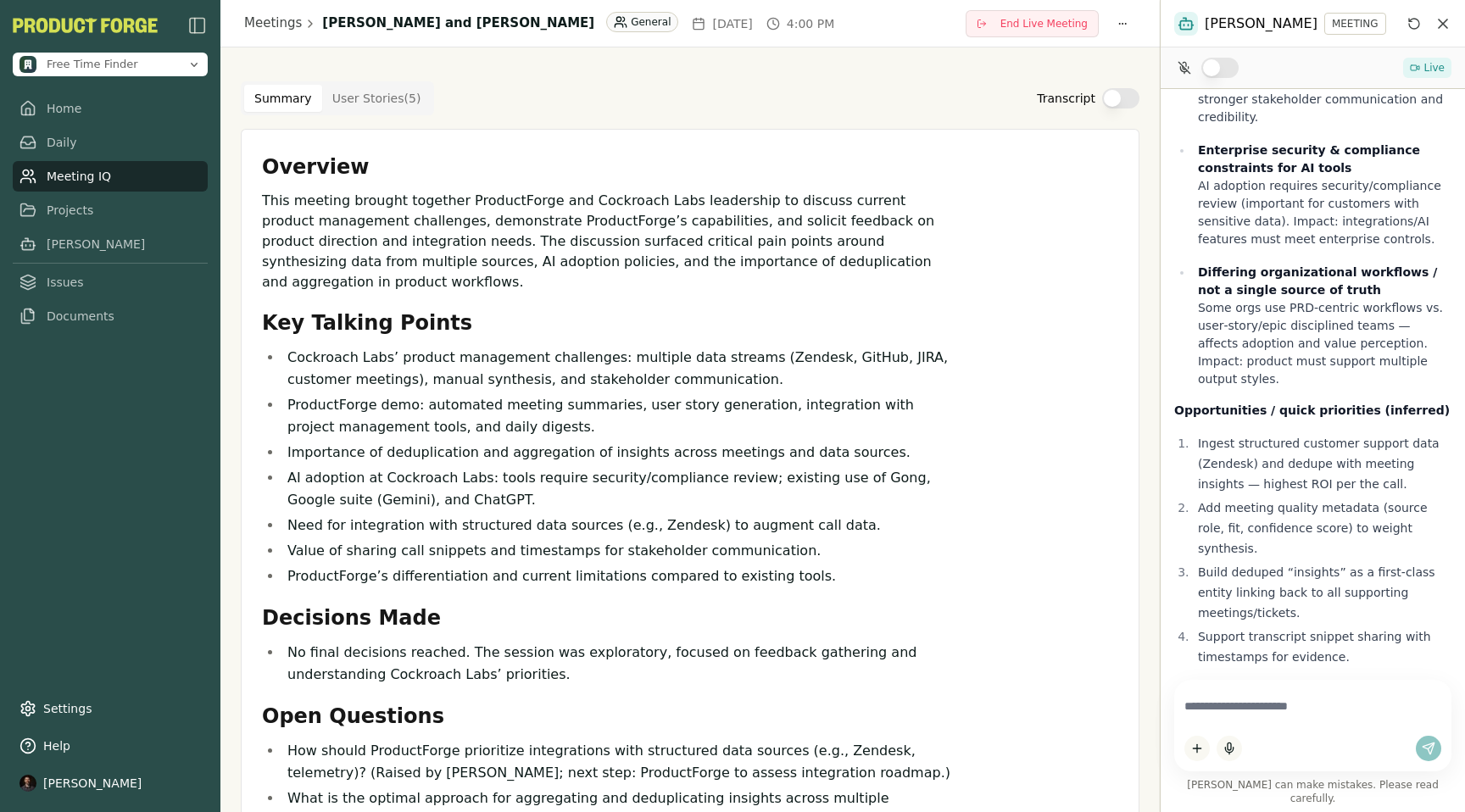
click at [1116, 102] on button "Transcript" at bounding box center [1120, 98] width 37 height 21
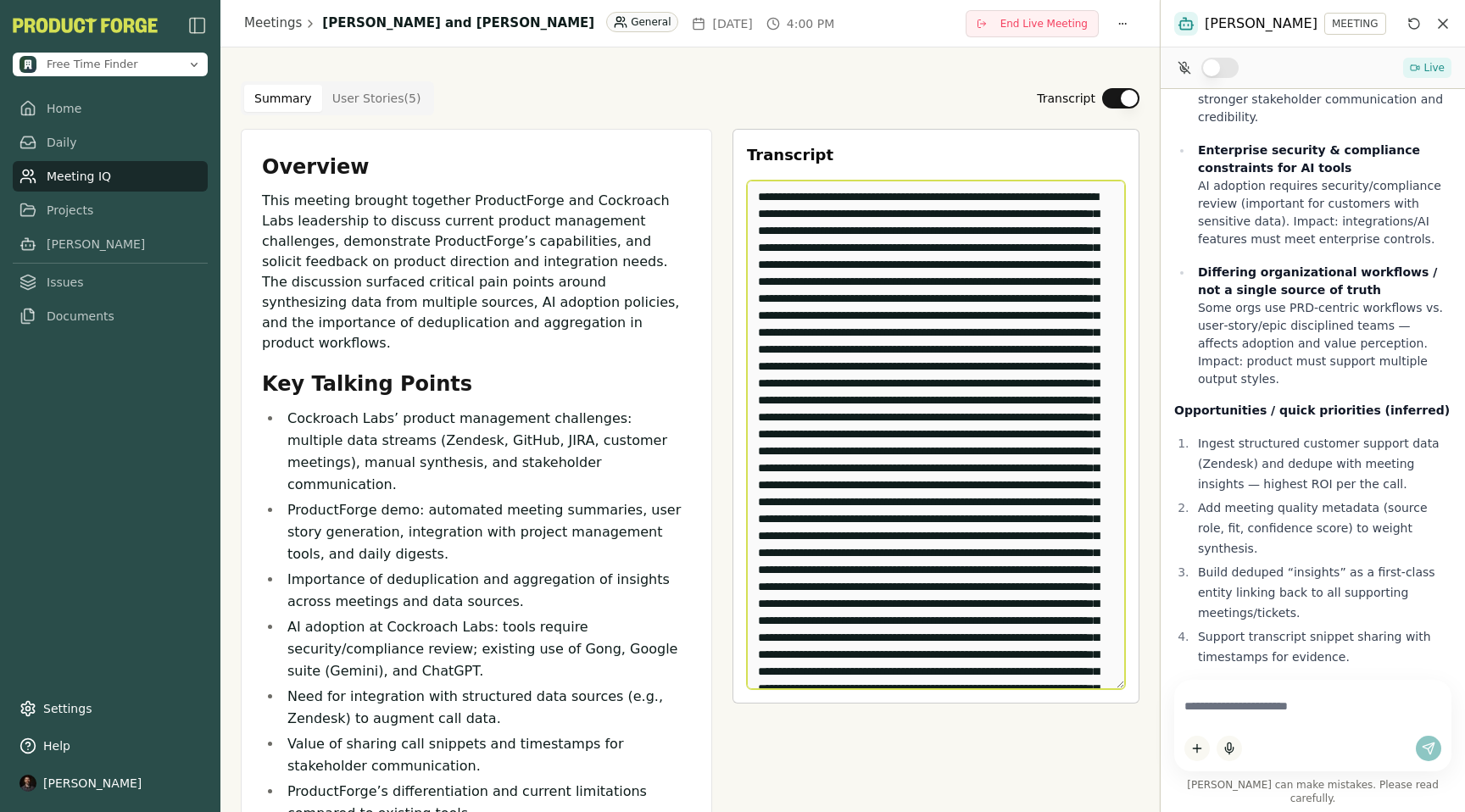
click at [1002, 240] on textarea "Edit Transcript" at bounding box center [936, 434] width 378 height 509
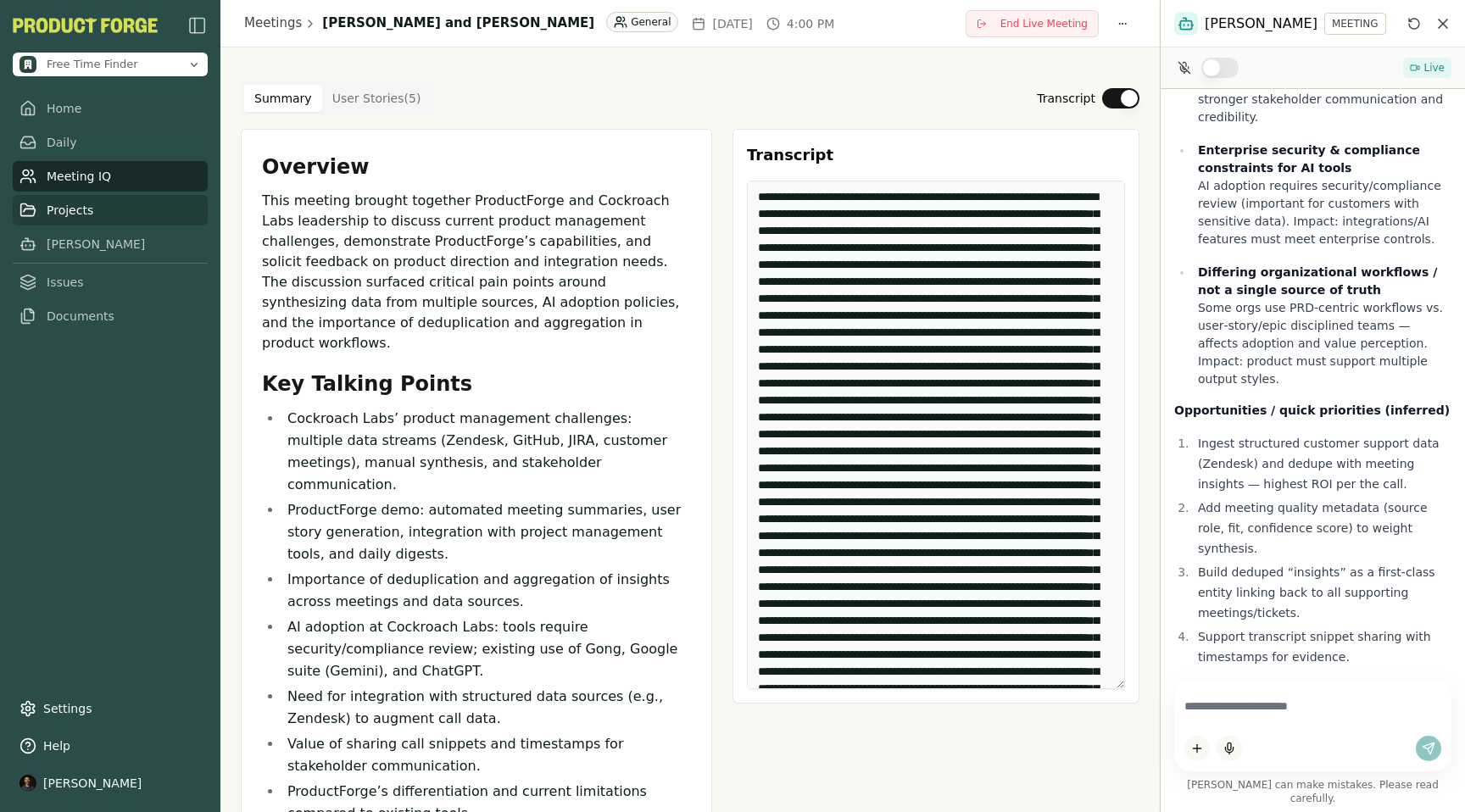
click at [63, 209] on link "Projects" at bounding box center [110, 209] width 195 height 30
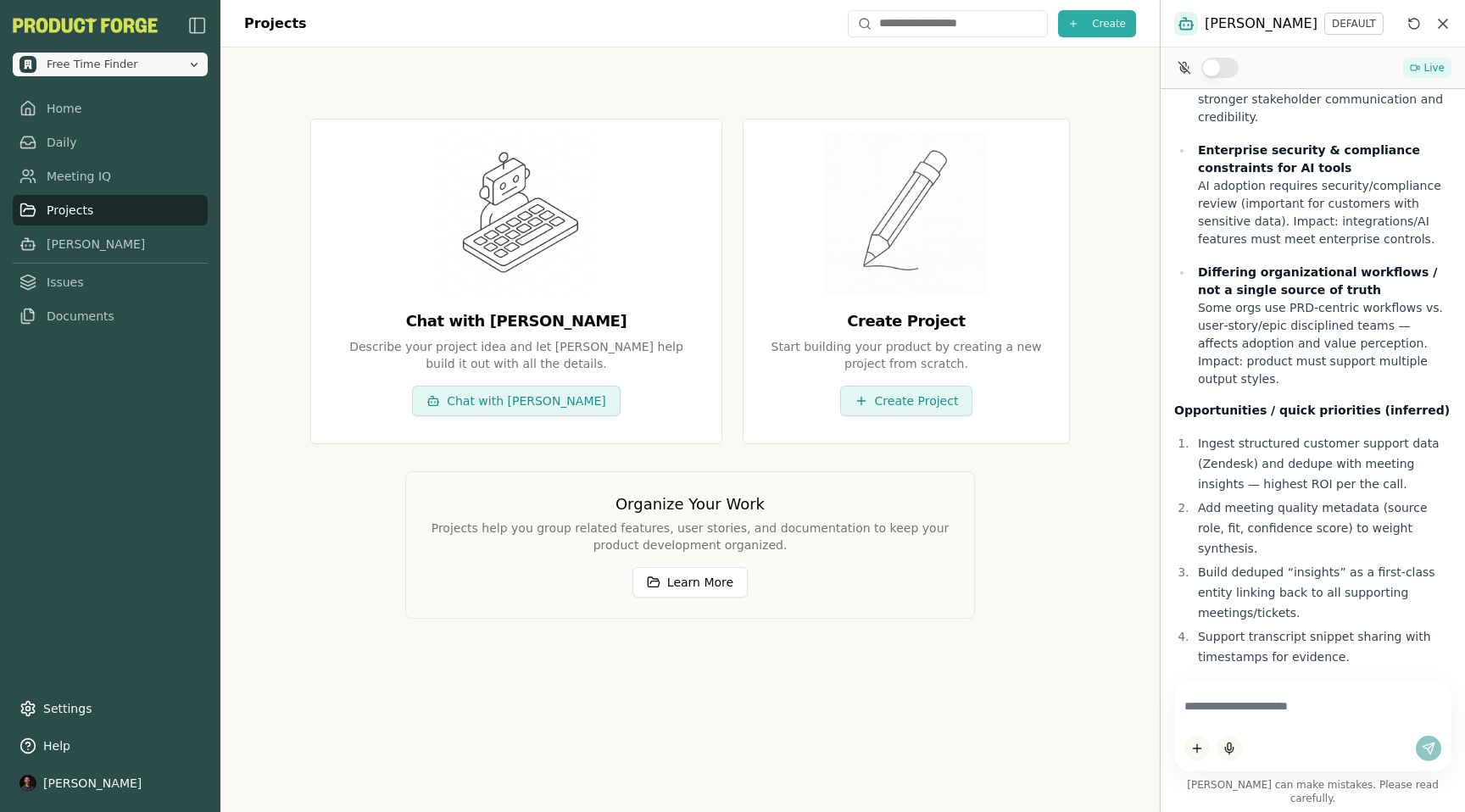
click at [100, 67] on span "Free Time Finder" at bounding box center [92, 65] width 91 height 16
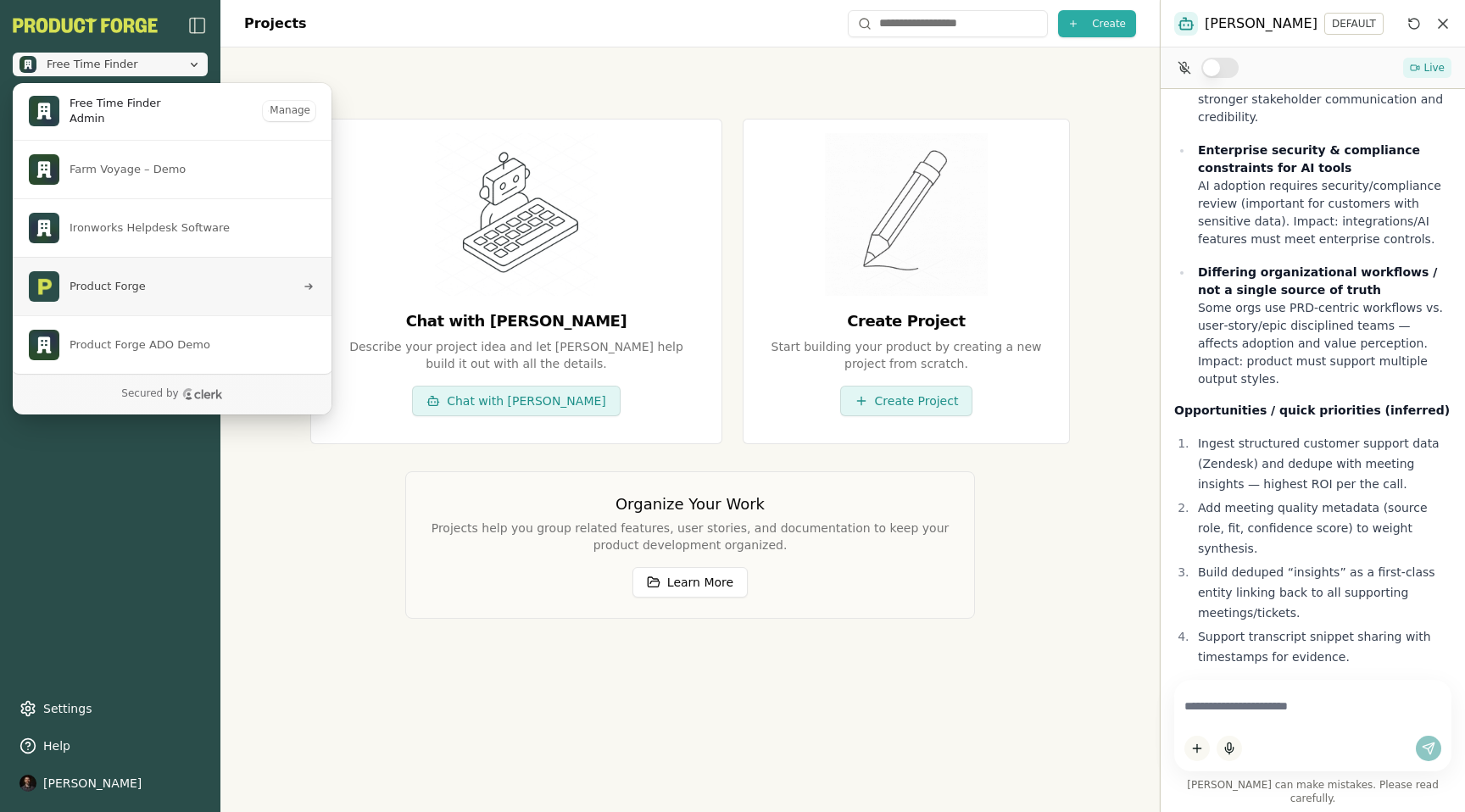
scroll to position [14, 0]
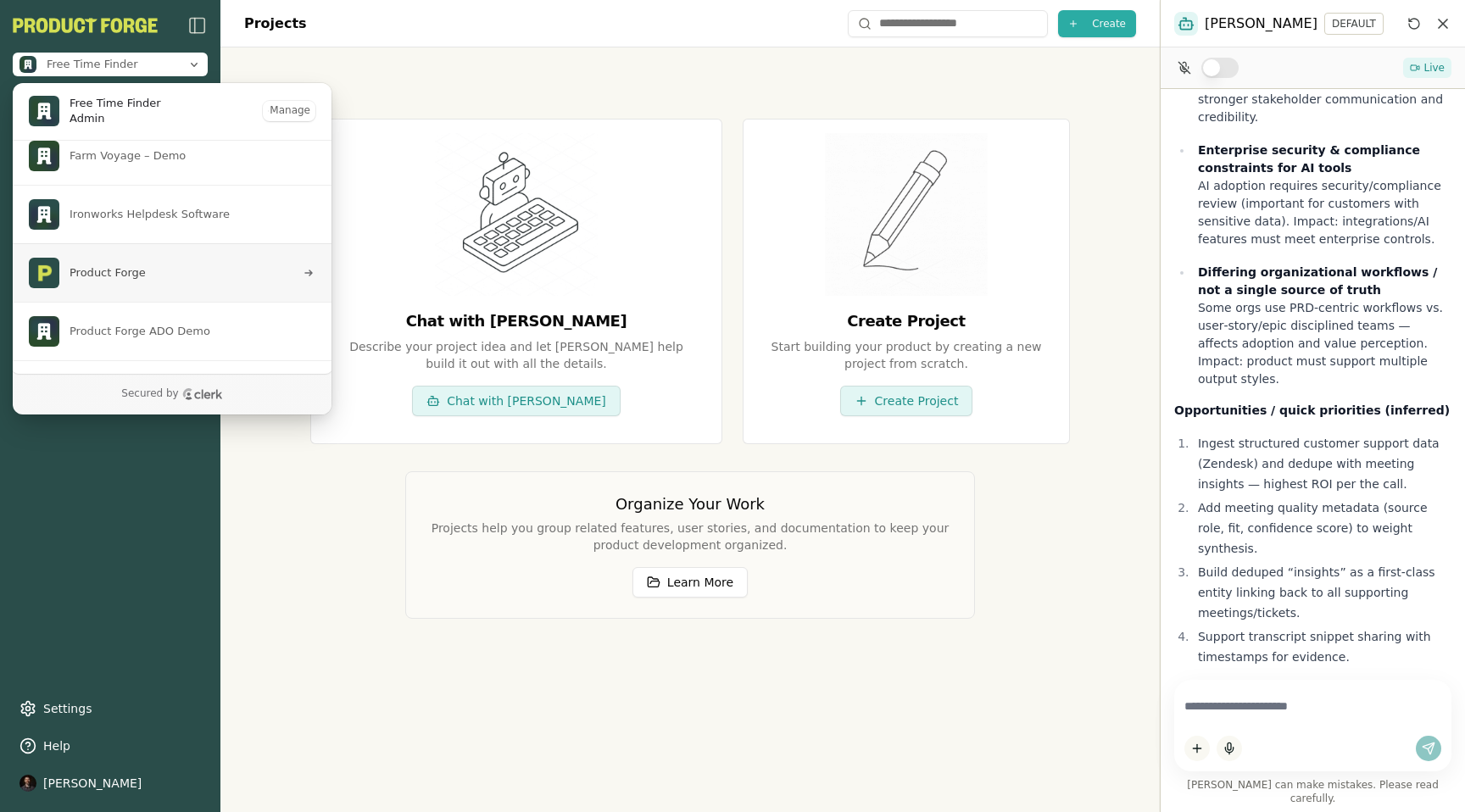
click at [122, 265] on span "Product Forge" at bounding box center [161, 272] width 266 height 30
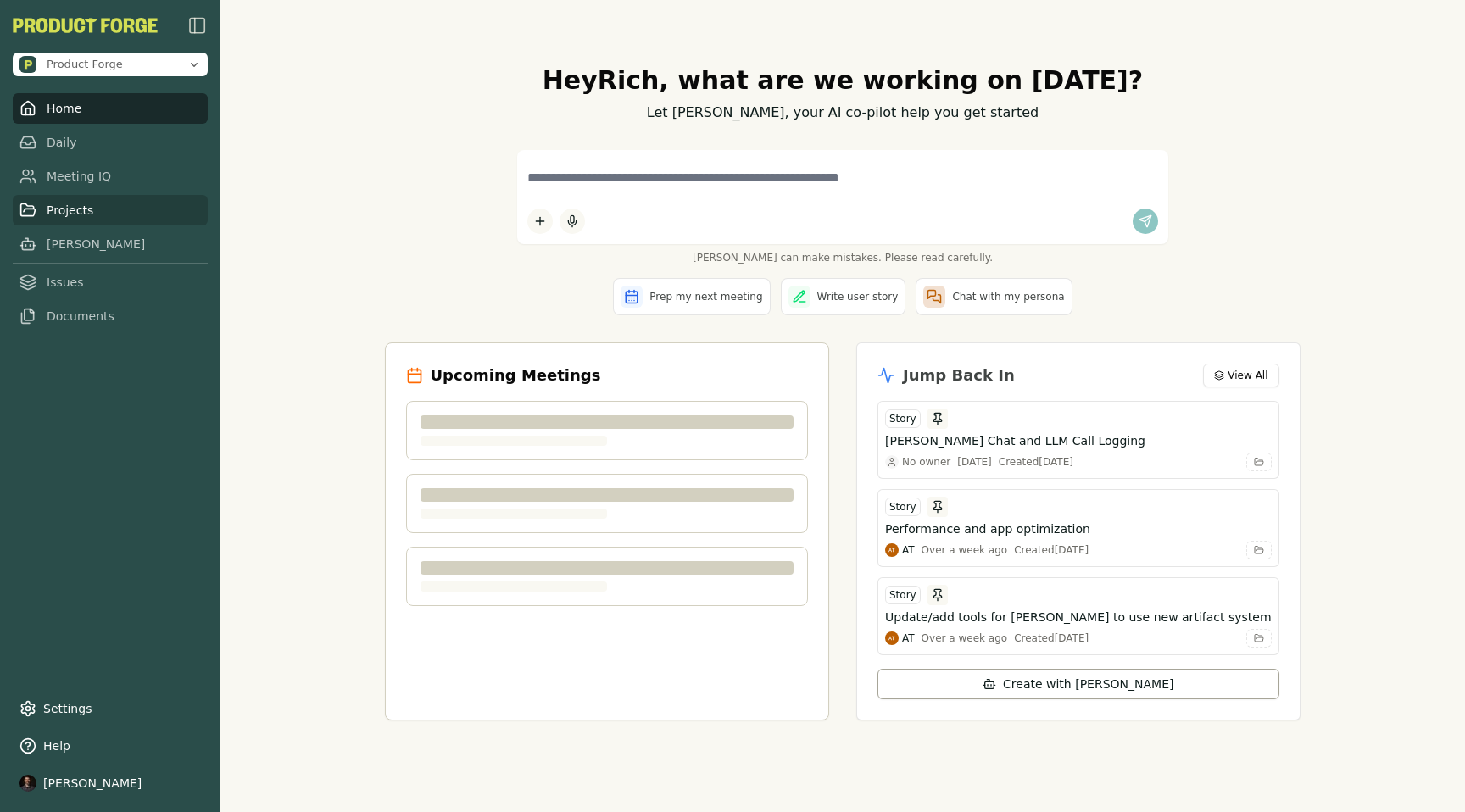
click at [75, 216] on link "Projects" at bounding box center [110, 209] width 195 height 30
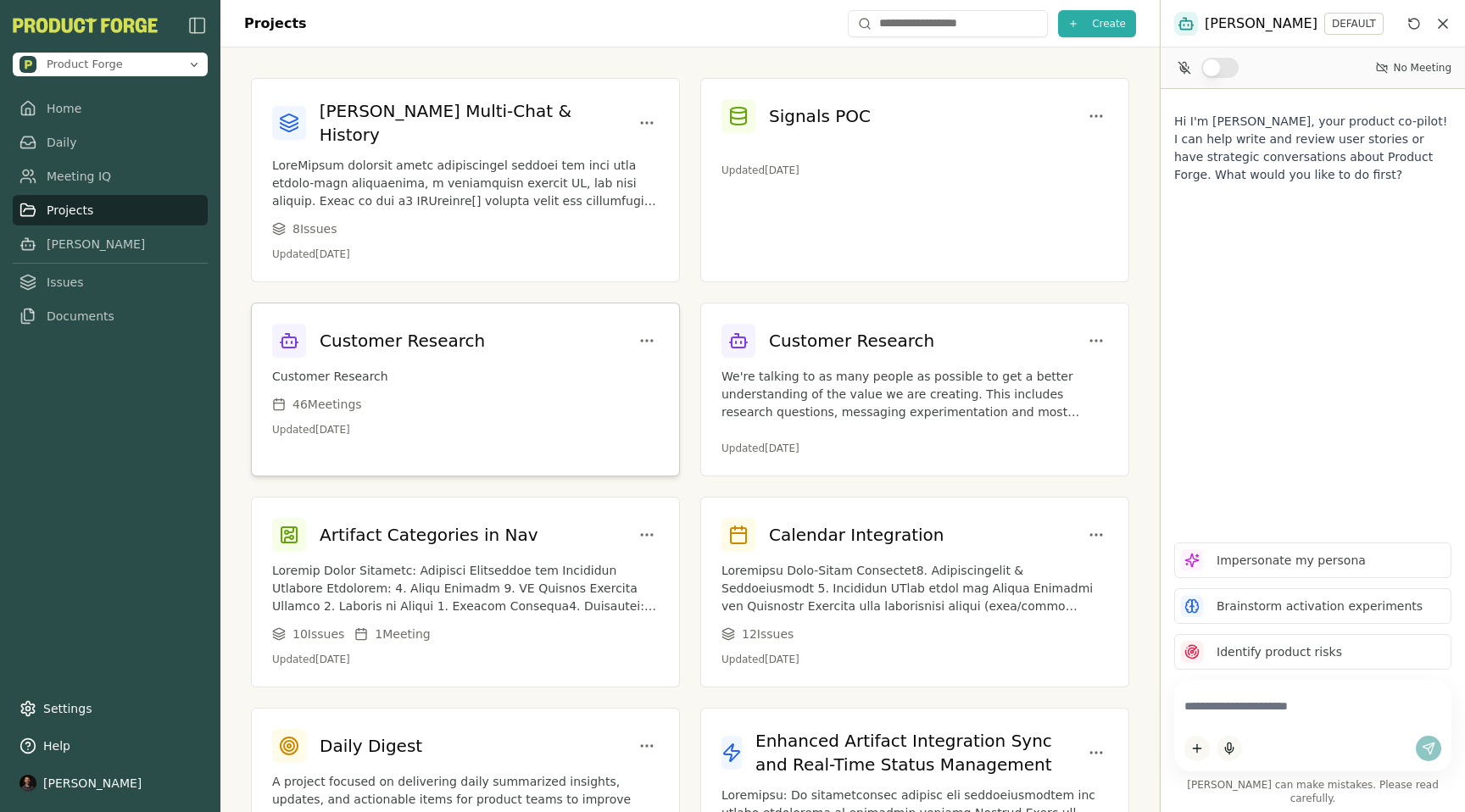
click at [428, 368] on p "Customer Research" at bounding box center [466, 377] width 386 height 18
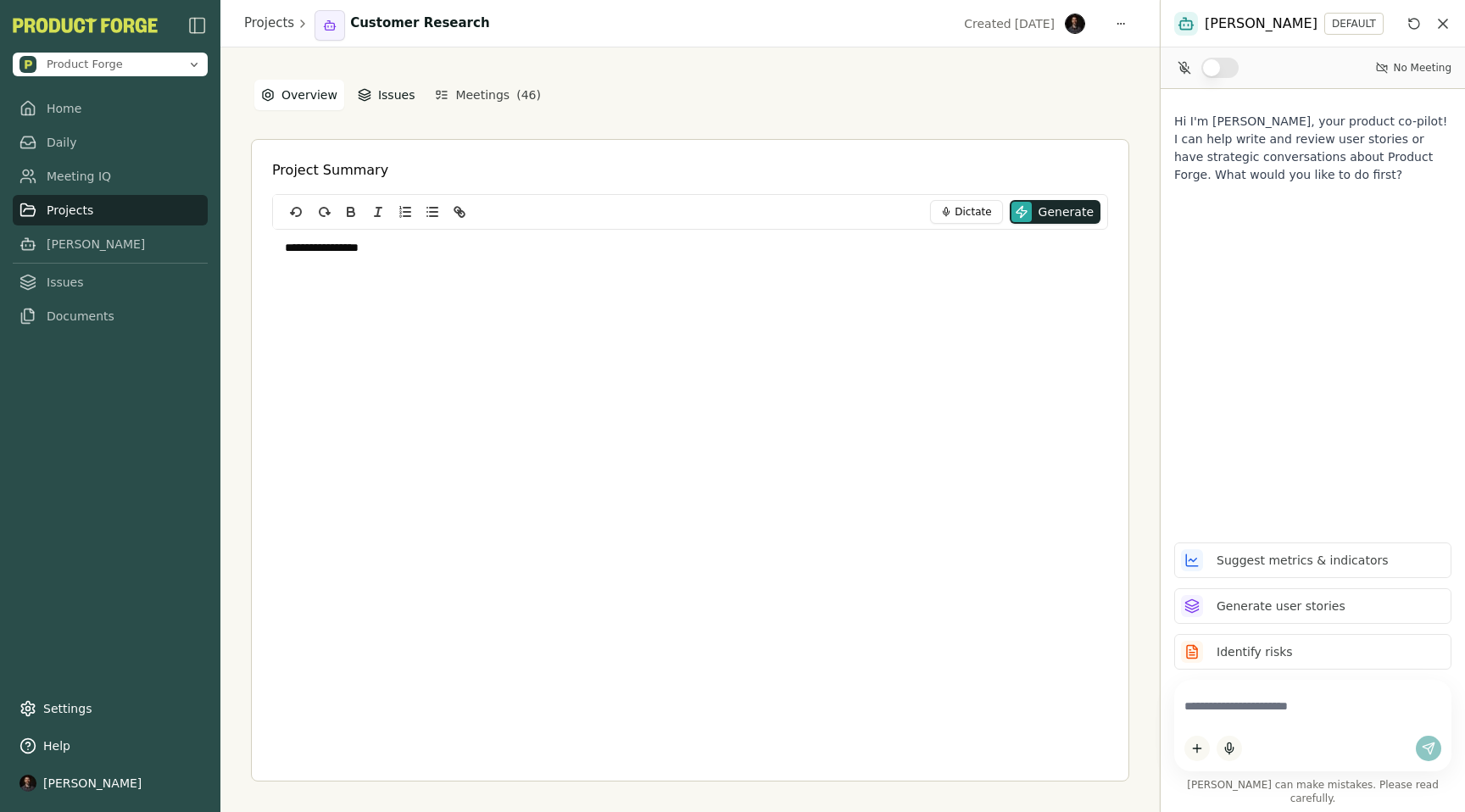
click at [378, 85] on button "Issues" at bounding box center [386, 94] width 72 height 30
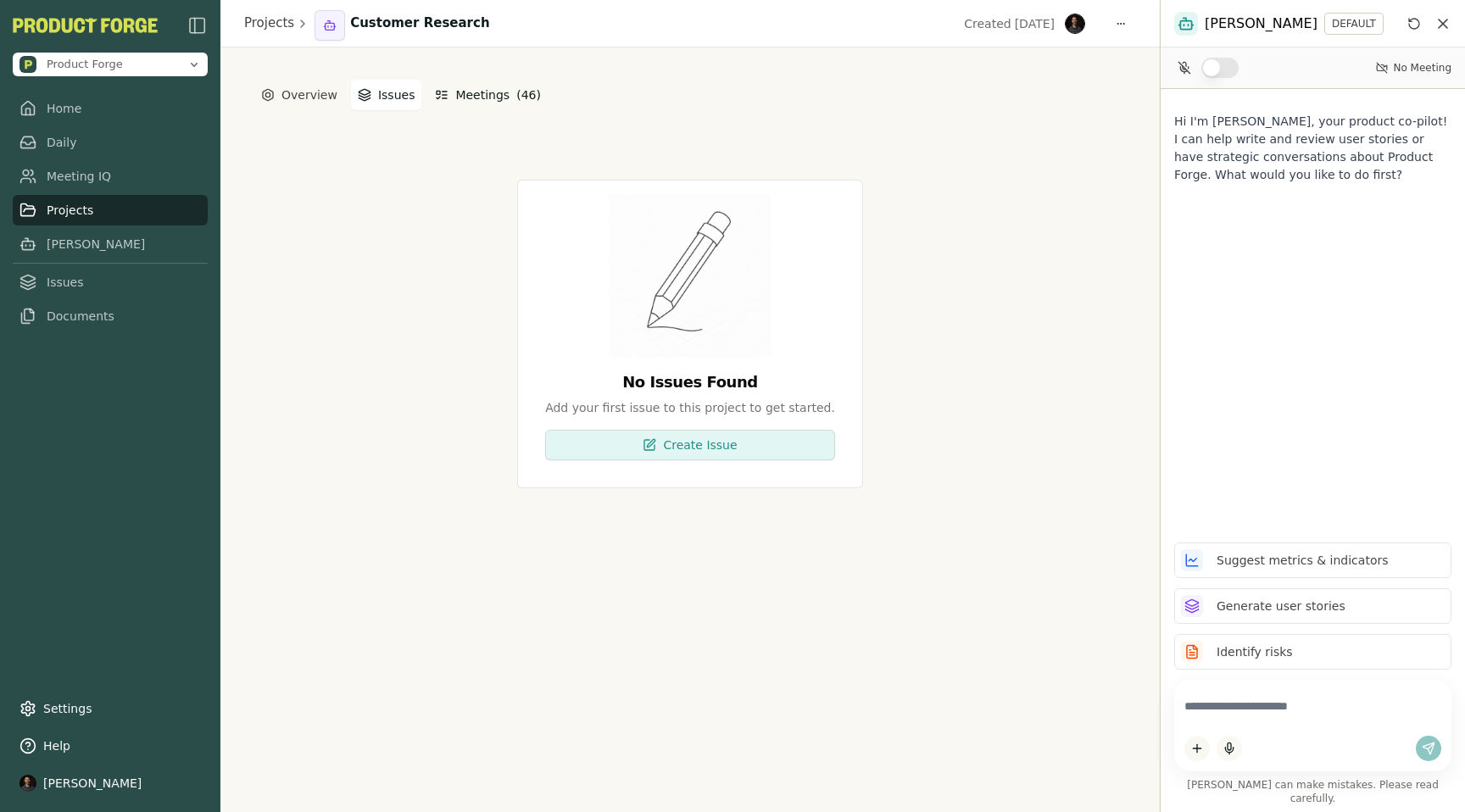
click at [491, 90] on button "Meetings ( 46 )" at bounding box center [487, 94] width 120 height 30
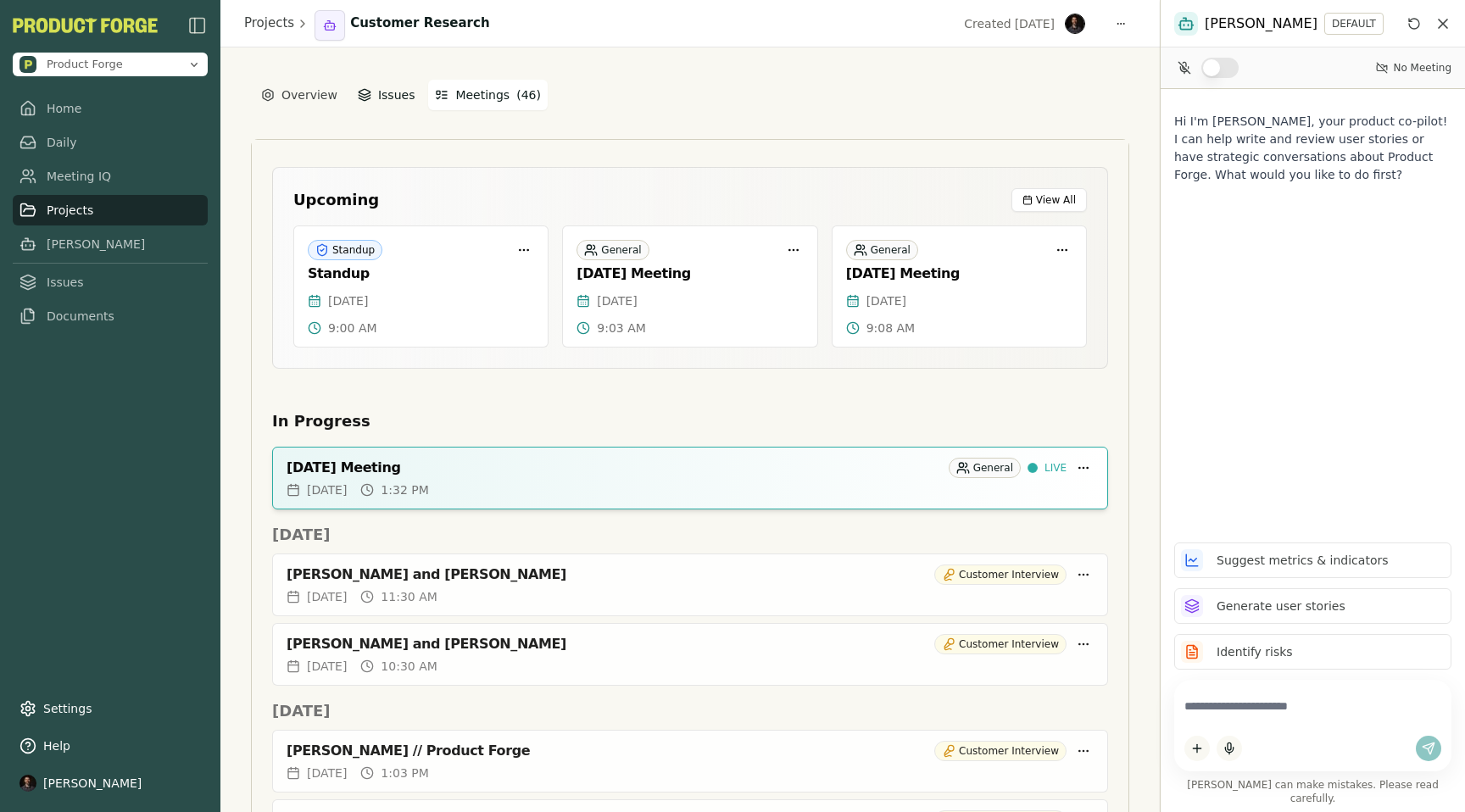
click at [379, 83] on button "Issues" at bounding box center [386, 94] width 72 height 30
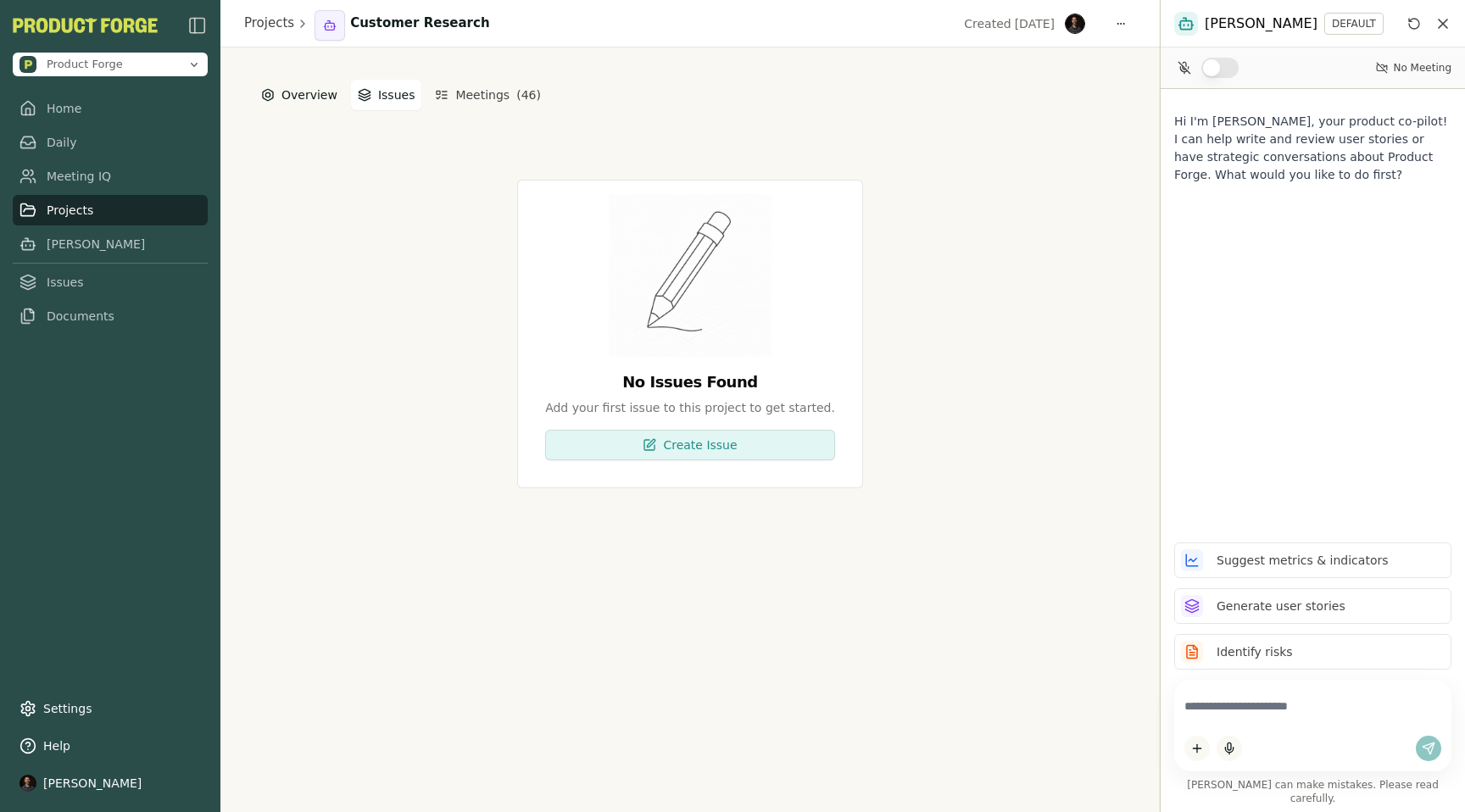
click at [294, 103] on button "Overview" at bounding box center [299, 94] width 90 height 30
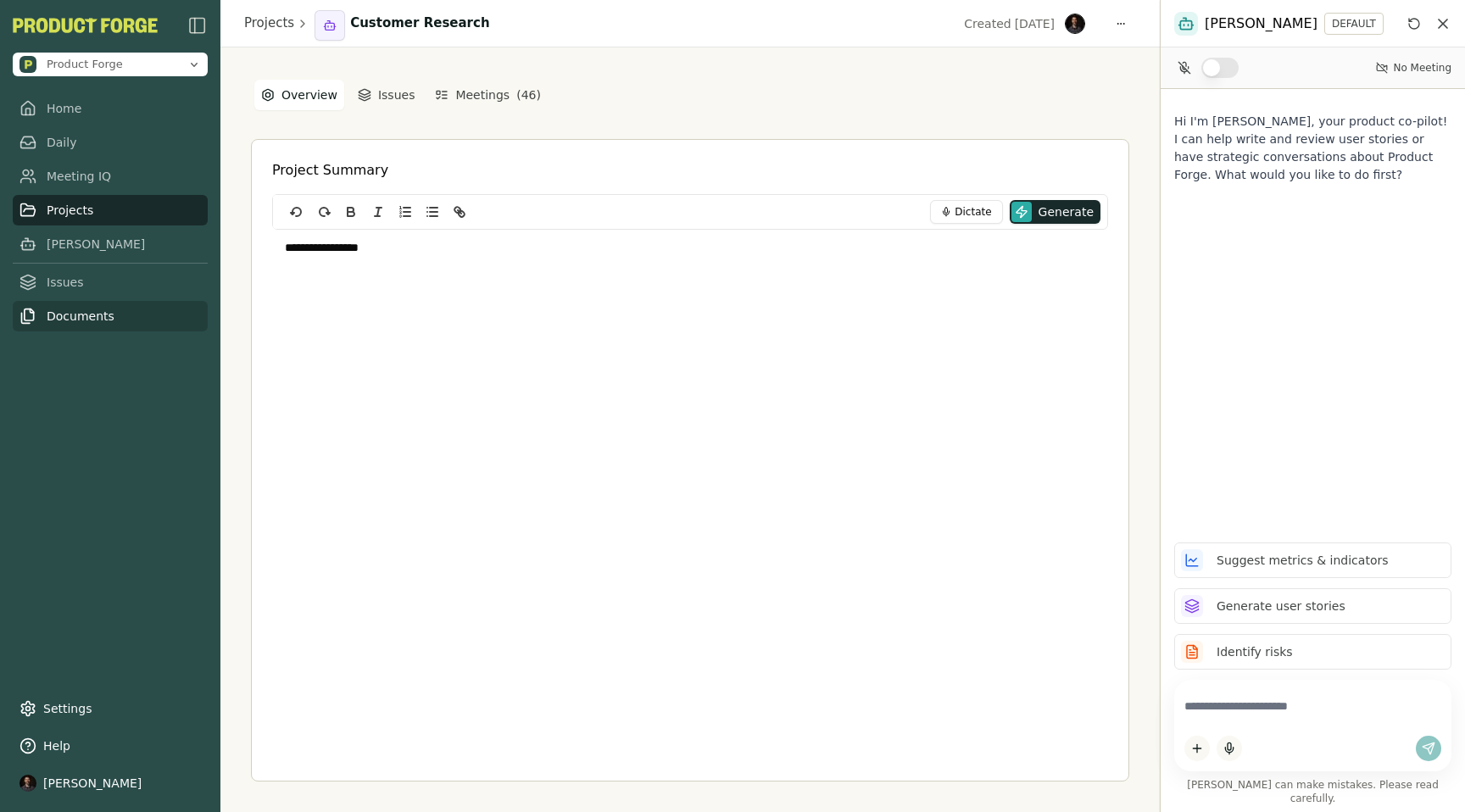
click at [70, 319] on link "Documents" at bounding box center [110, 315] width 195 height 30
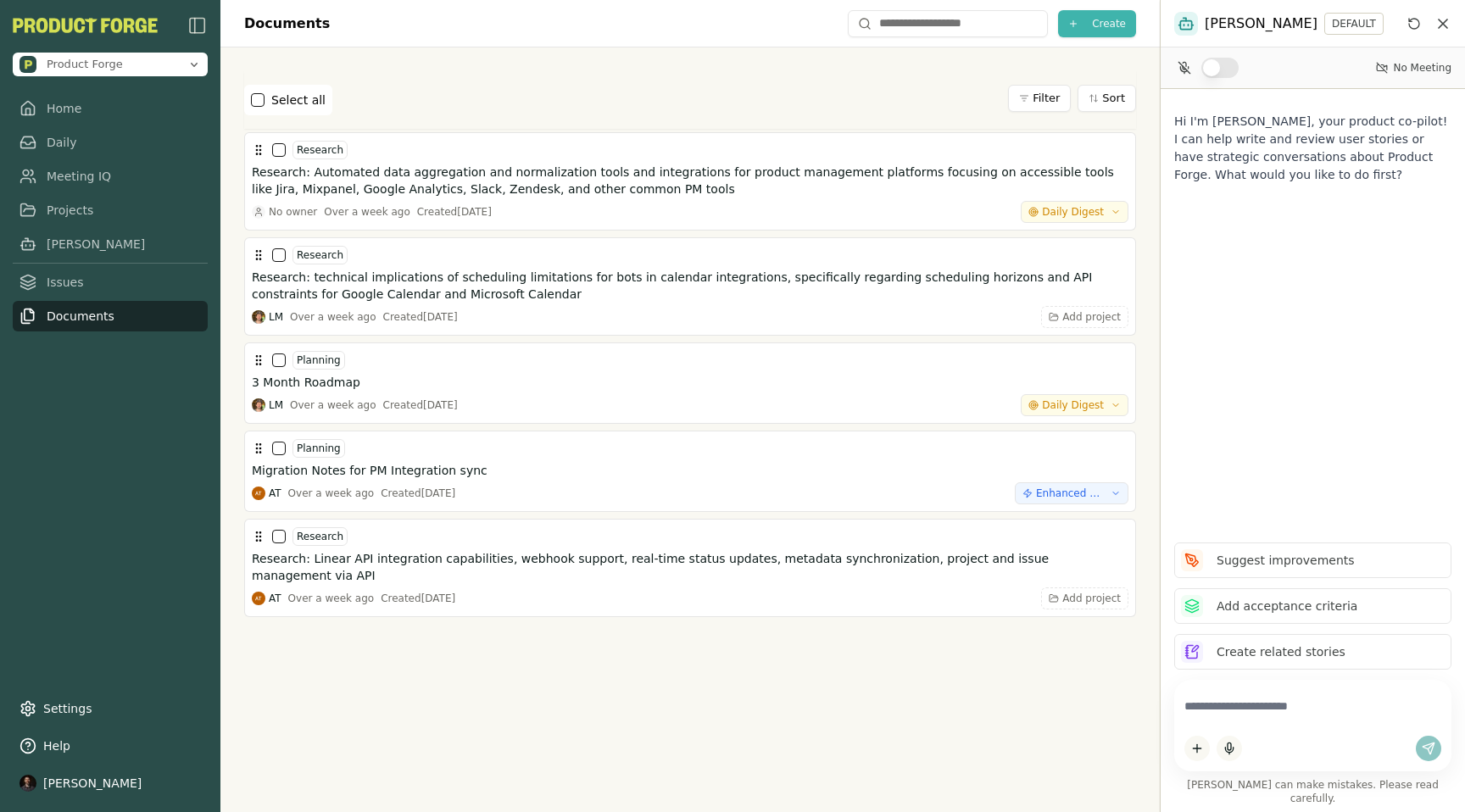
click at [1103, 25] on span "Create" at bounding box center [1108, 24] width 34 height 14
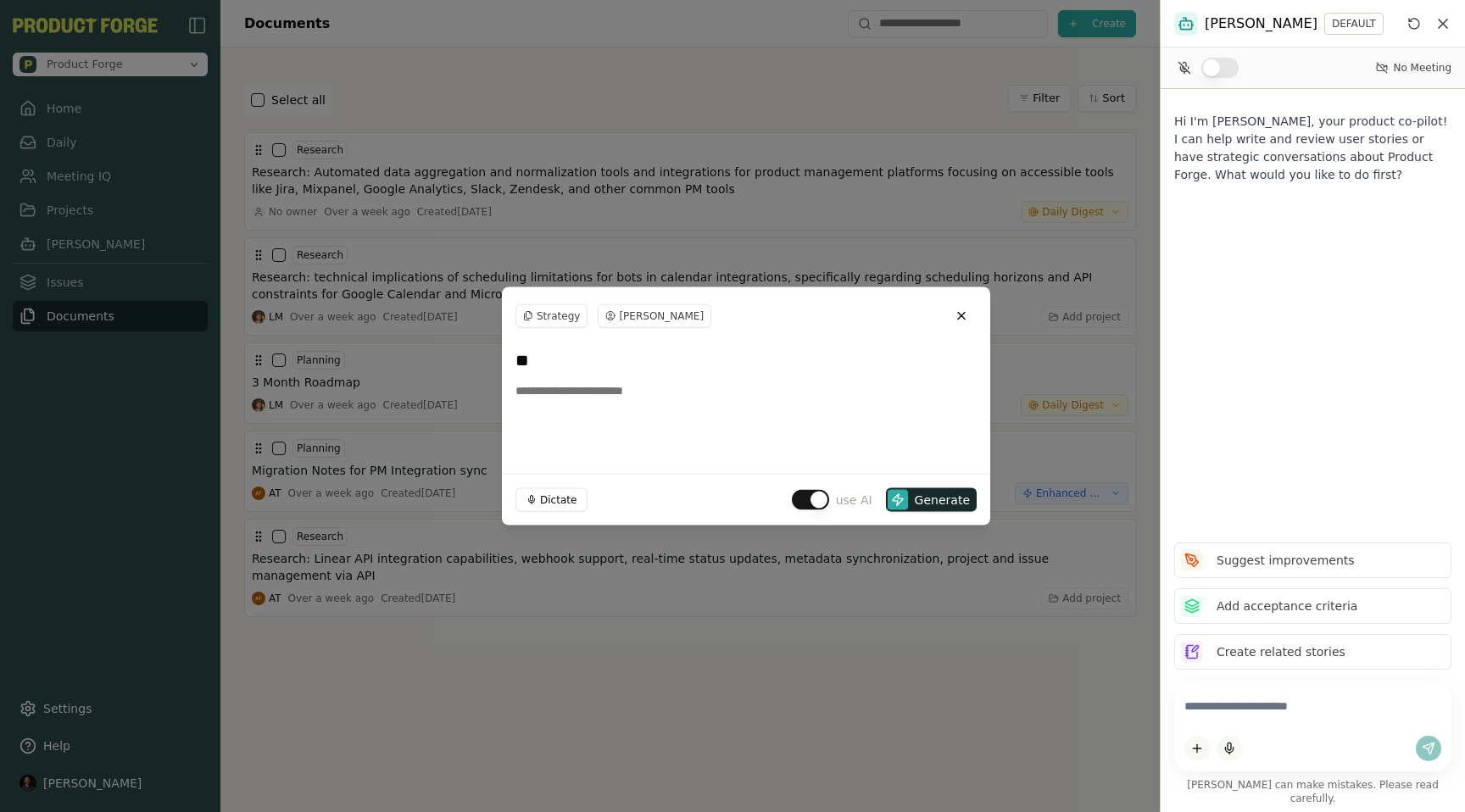
type input "*"
type input "**********"
click at [618, 464] on div "**********" at bounding box center [746, 402] width 488 height 142
click at [570, 391] on textarea at bounding box center [746, 417] width 461 height 84
type textarea "**********"
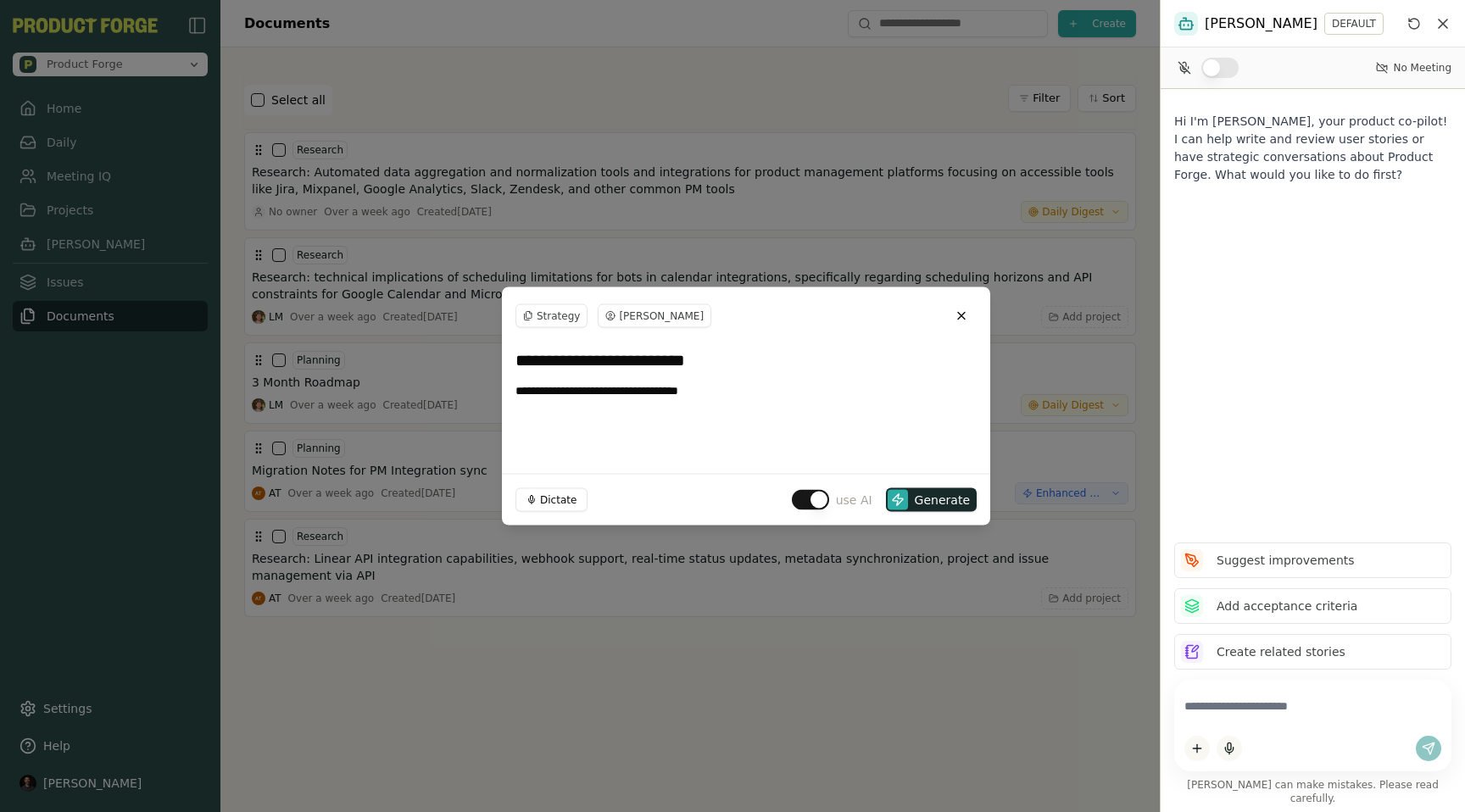
click at [811, 504] on button "button" at bounding box center [810, 500] width 37 height 21
click at [948, 497] on span "Create" at bounding box center [949, 500] width 40 height 17
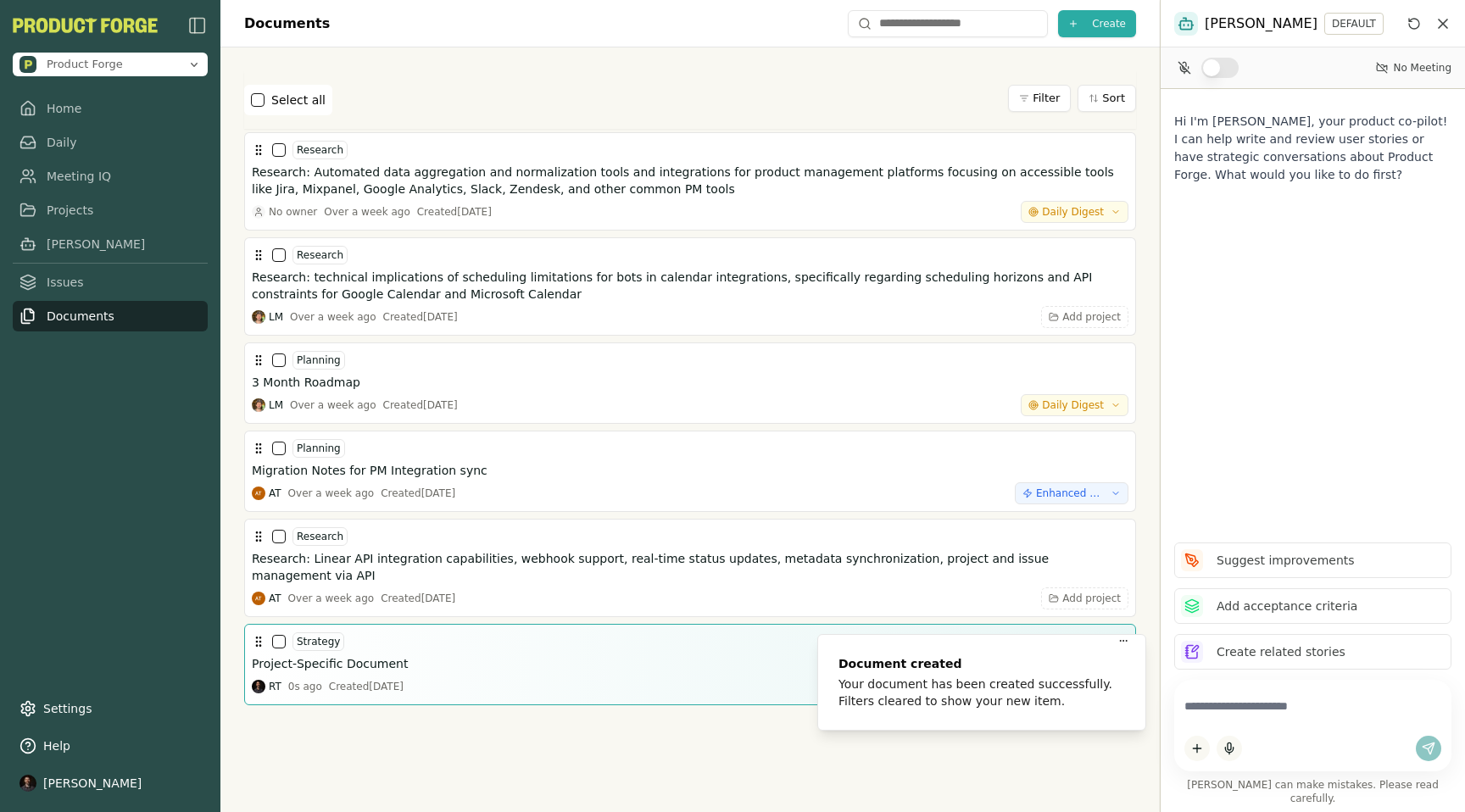
click at [279, 634] on button "button" at bounding box center [279, 641] width 14 height 14
click at [1120, 621] on html "Product Forge Home Daily Meeting IQ Projects [PERSON_NAME] Issues Documents Set…" at bounding box center [732, 406] width 1465 height 812
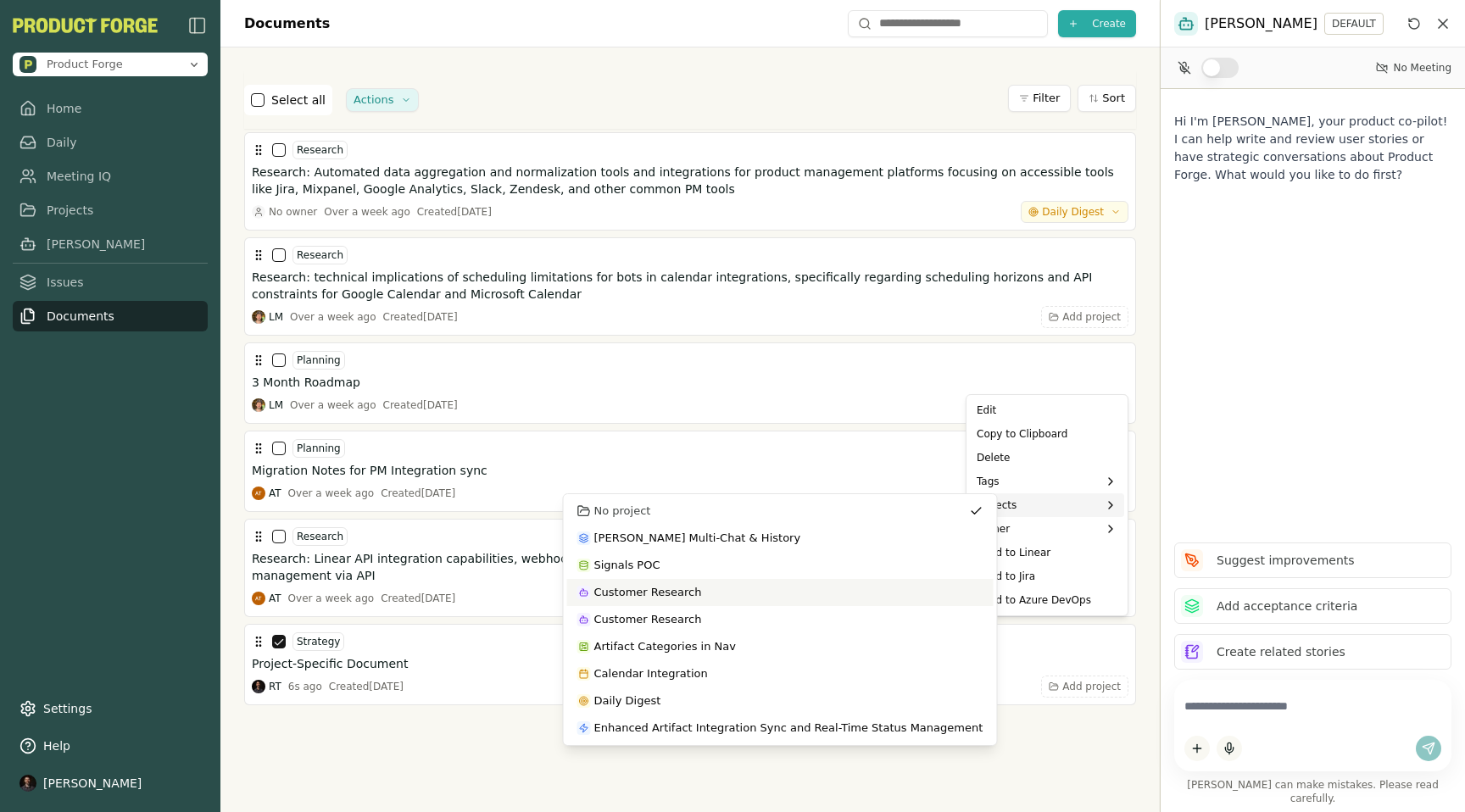
click at [699, 593] on li "Customer Research" at bounding box center [780, 591] width 426 height 27
click at [907, 776] on div "Dismiss" at bounding box center [903, 778] width 46 height 17
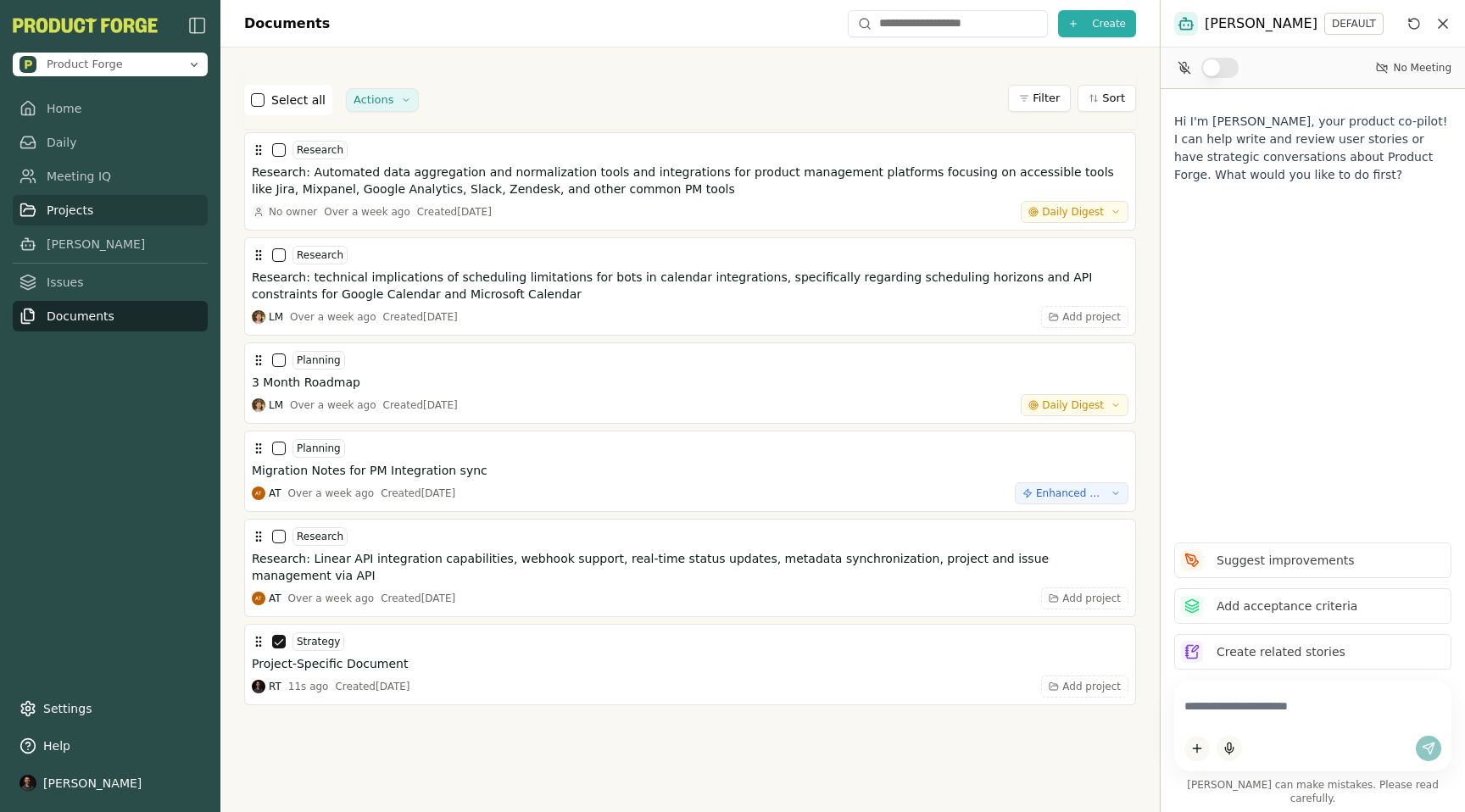
click at [53, 210] on link "Projects" at bounding box center [110, 209] width 195 height 30
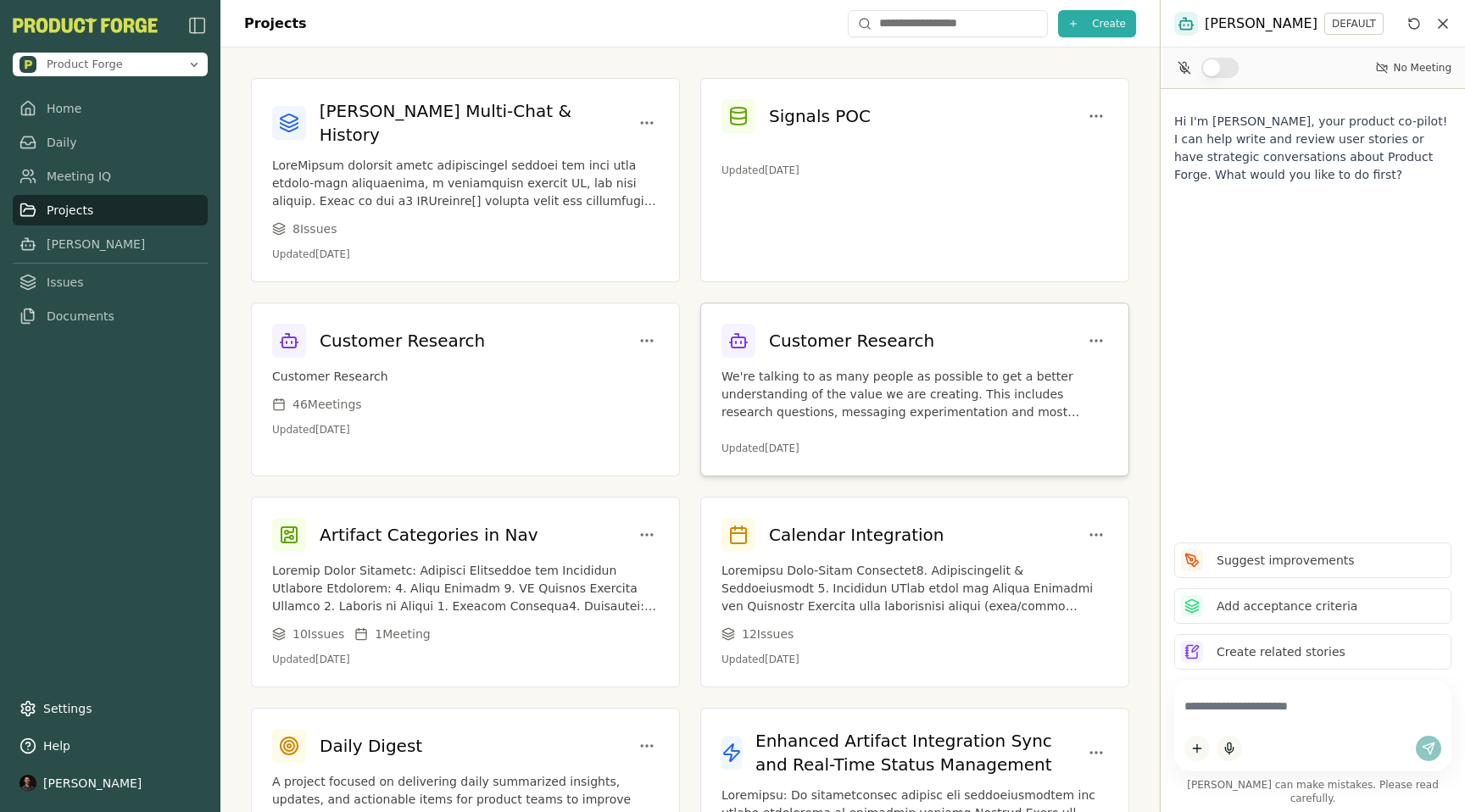
click at [860, 368] on p "We're talking to as many people as possible to get a better understanding of th…" at bounding box center [915, 395] width 386 height 53
click at [386, 368] on p "Customer Research" at bounding box center [466, 377] width 386 height 18
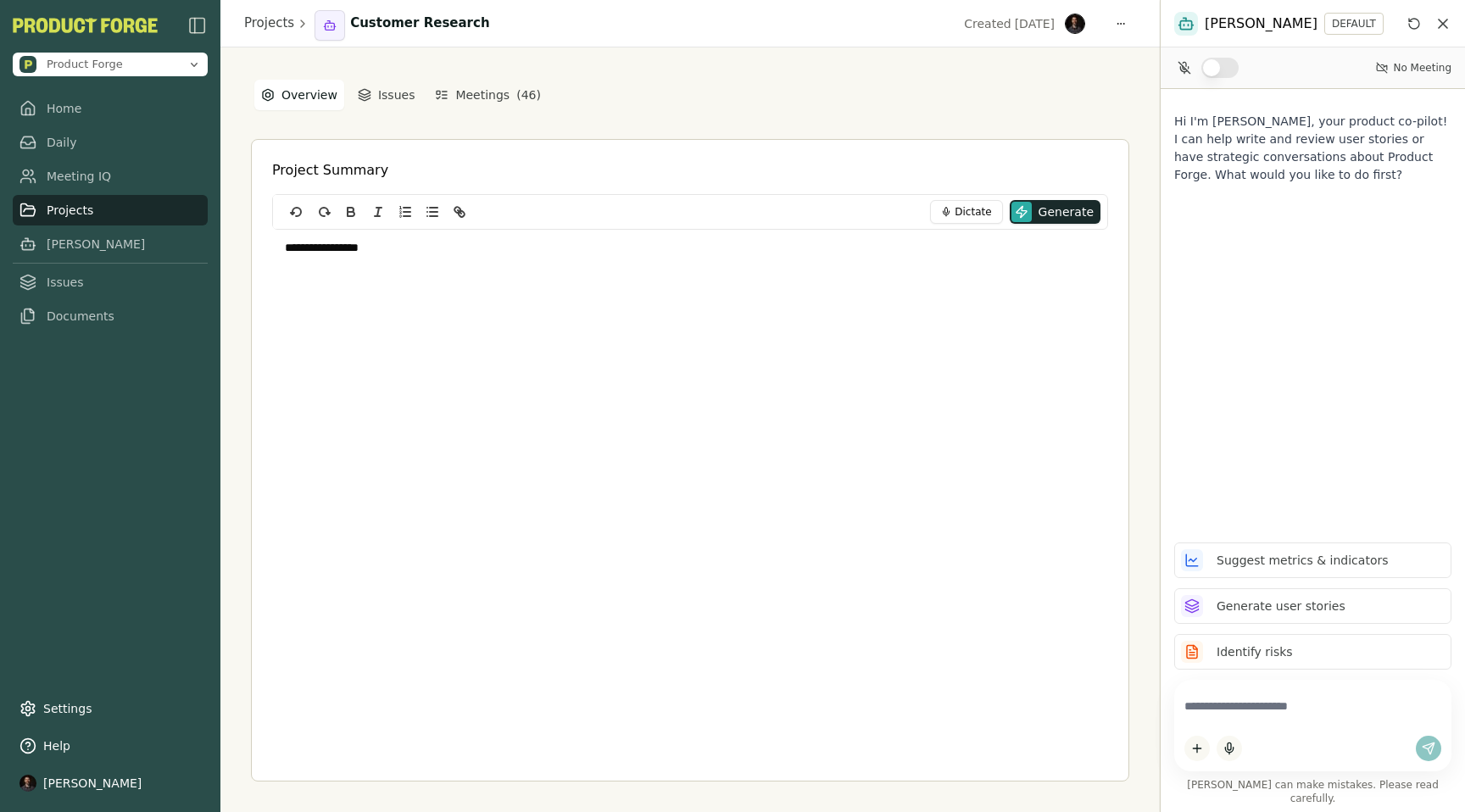
click at [72, 213] on link "Projects" at bounding box center [110, 209] width 195 height 30
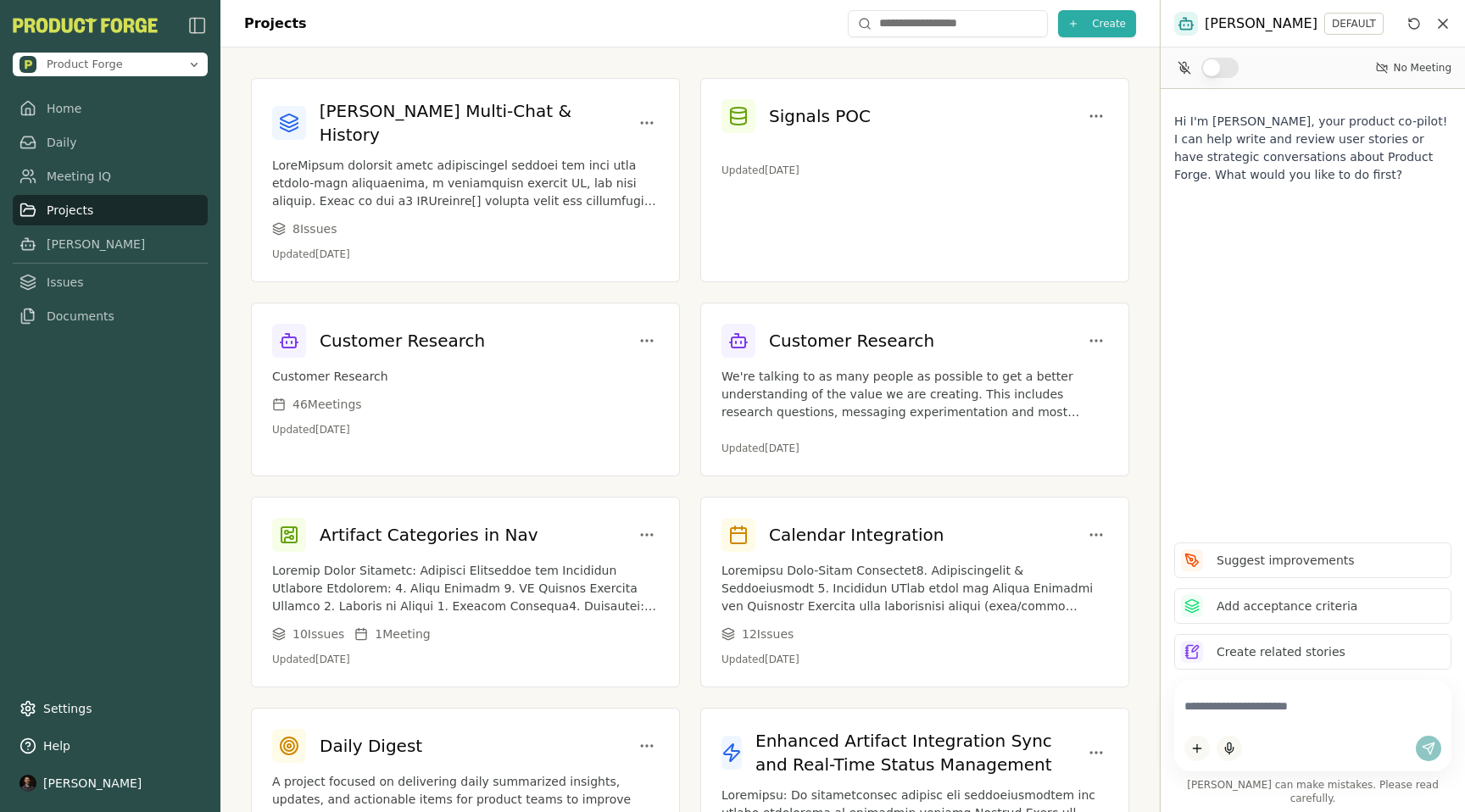
click at [1114, 43] on div "Projects Create" at bounding box center [690, 23] width 939 height 47
click at [1090, 18] on button "Create" at bounding box center [1097, 23] width 78 height 27
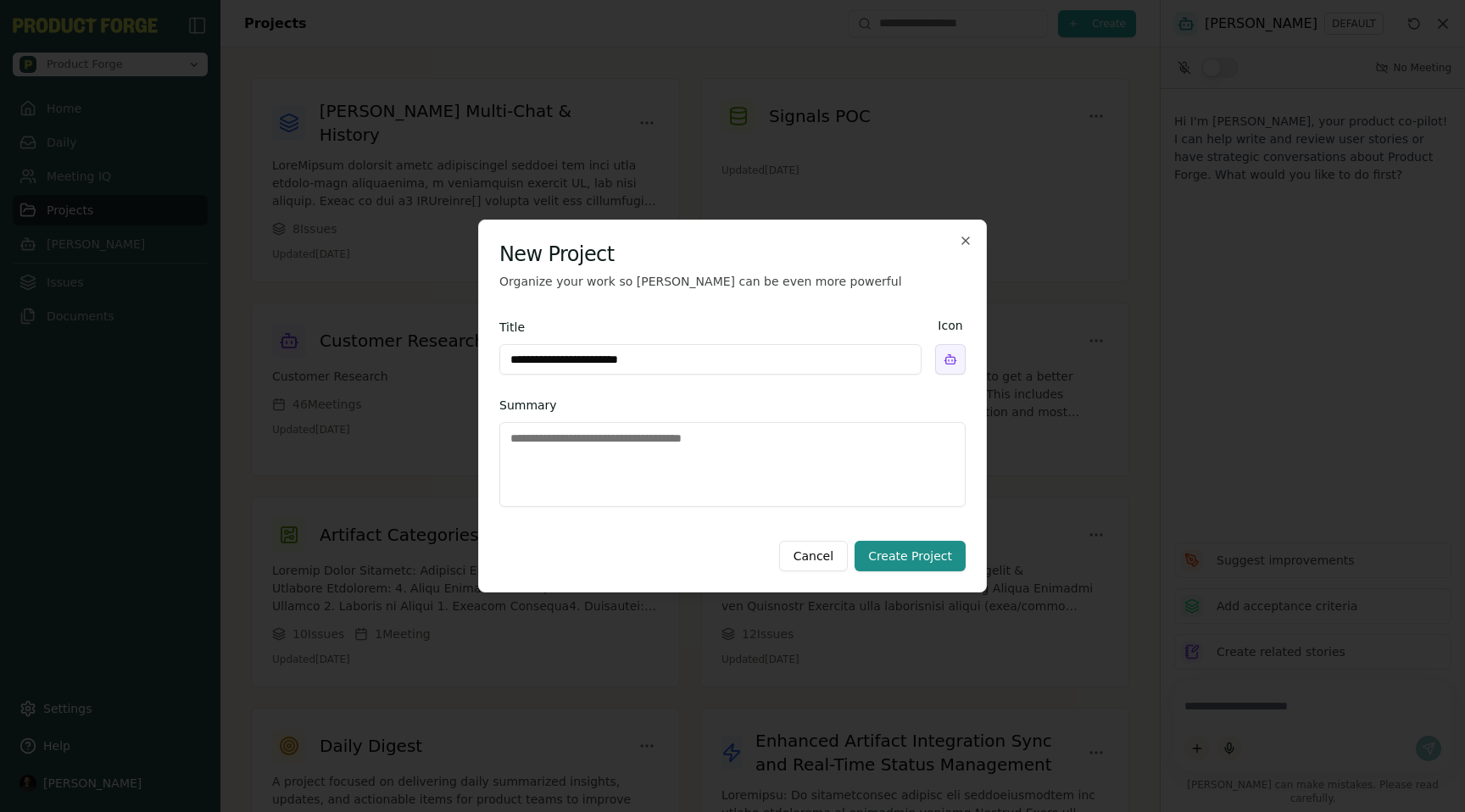
type input "**********"
click at [596, 438] on textarea "Summary" at bounding box center [732, 465] width 466 height 84
click at [946, 361] on body "Product Forge Home Daily Meeting IQ Projects [PERSON_NAME] Issues Documents Set…" at bounding box center [732, 406] width 1465 height 812
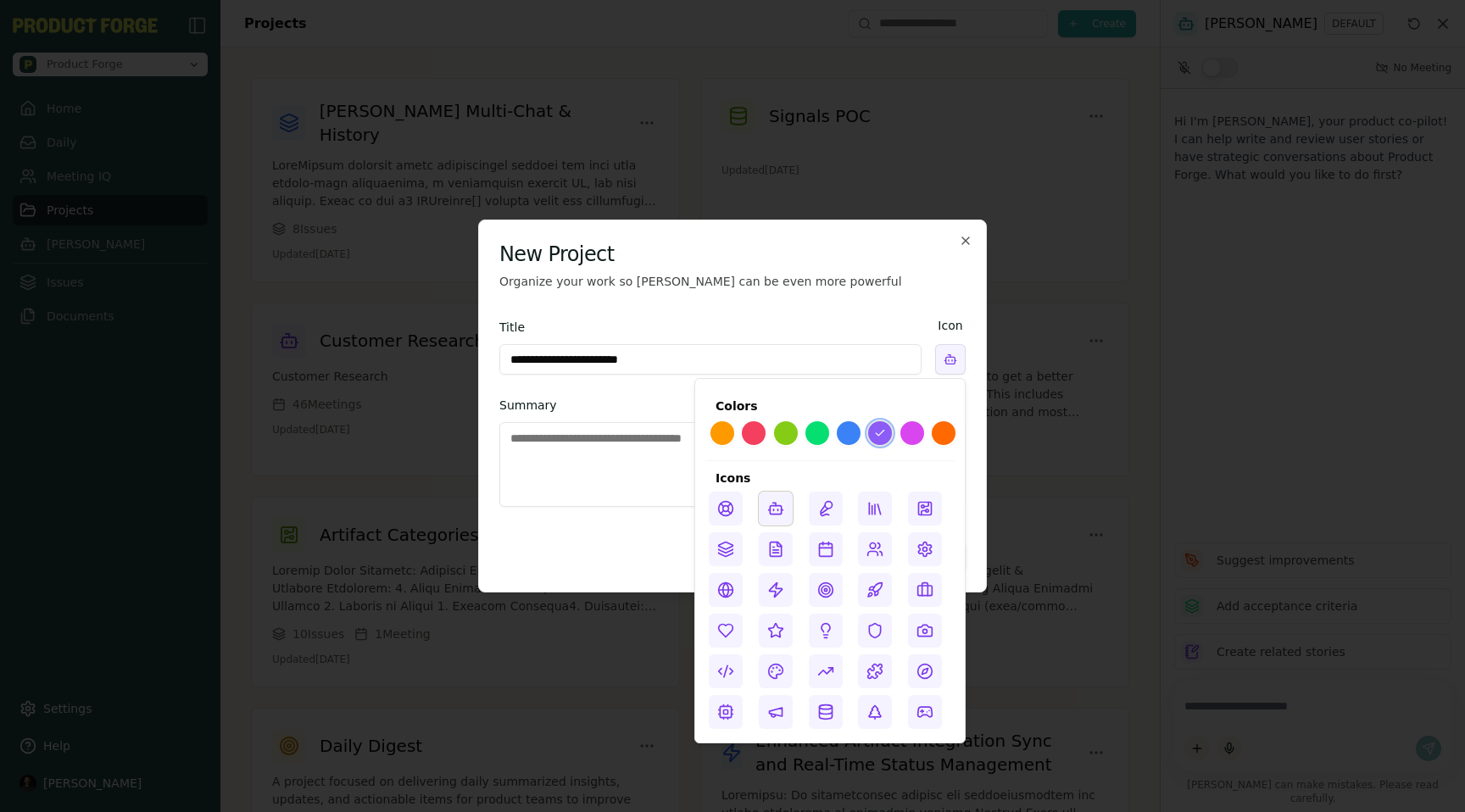
click at [832, 548] on icon at bounding box center [826, 549] width 17 height 17
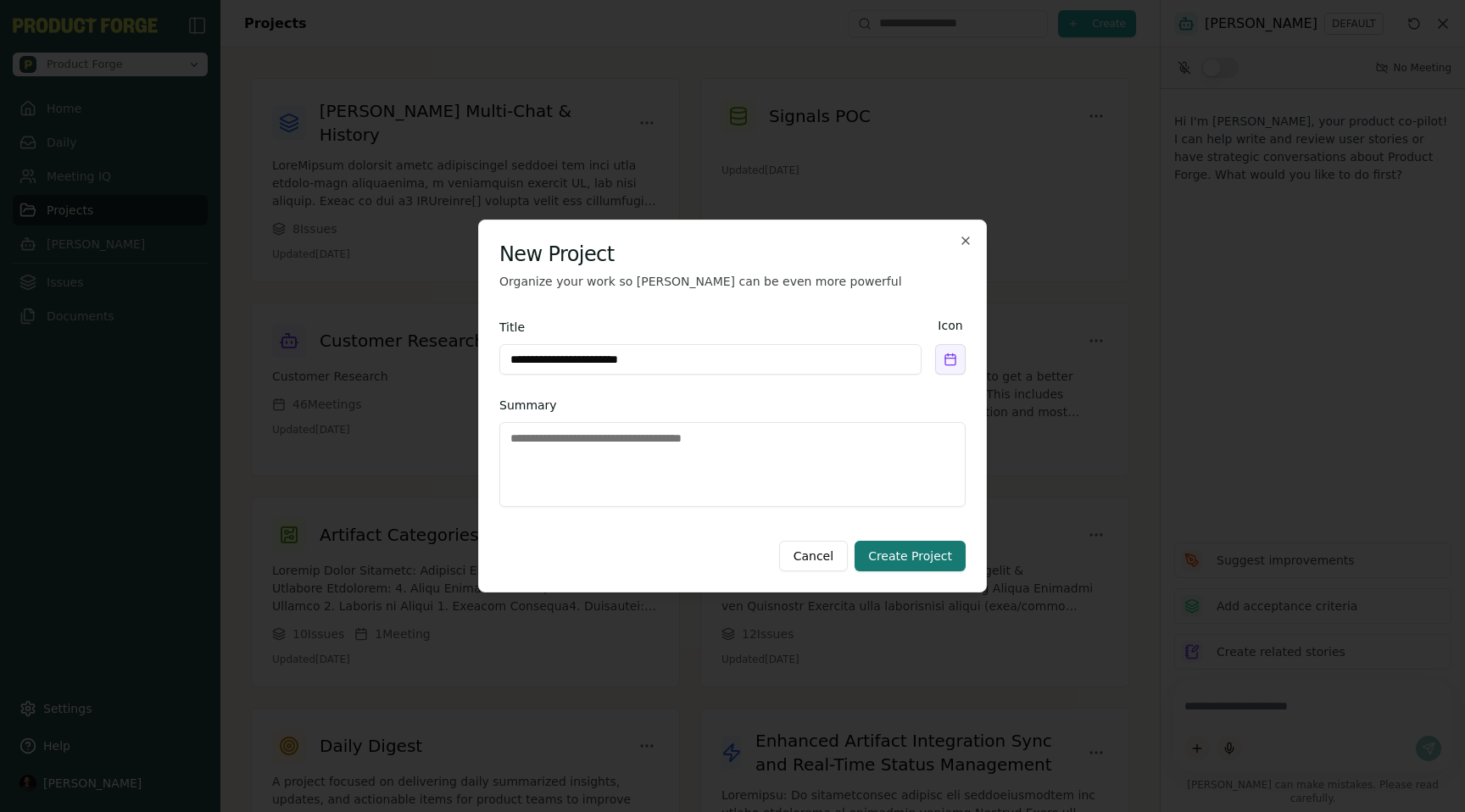
click at [915, 559] on button "Create Project" at bounding box center [910, 555] width 111 height 30
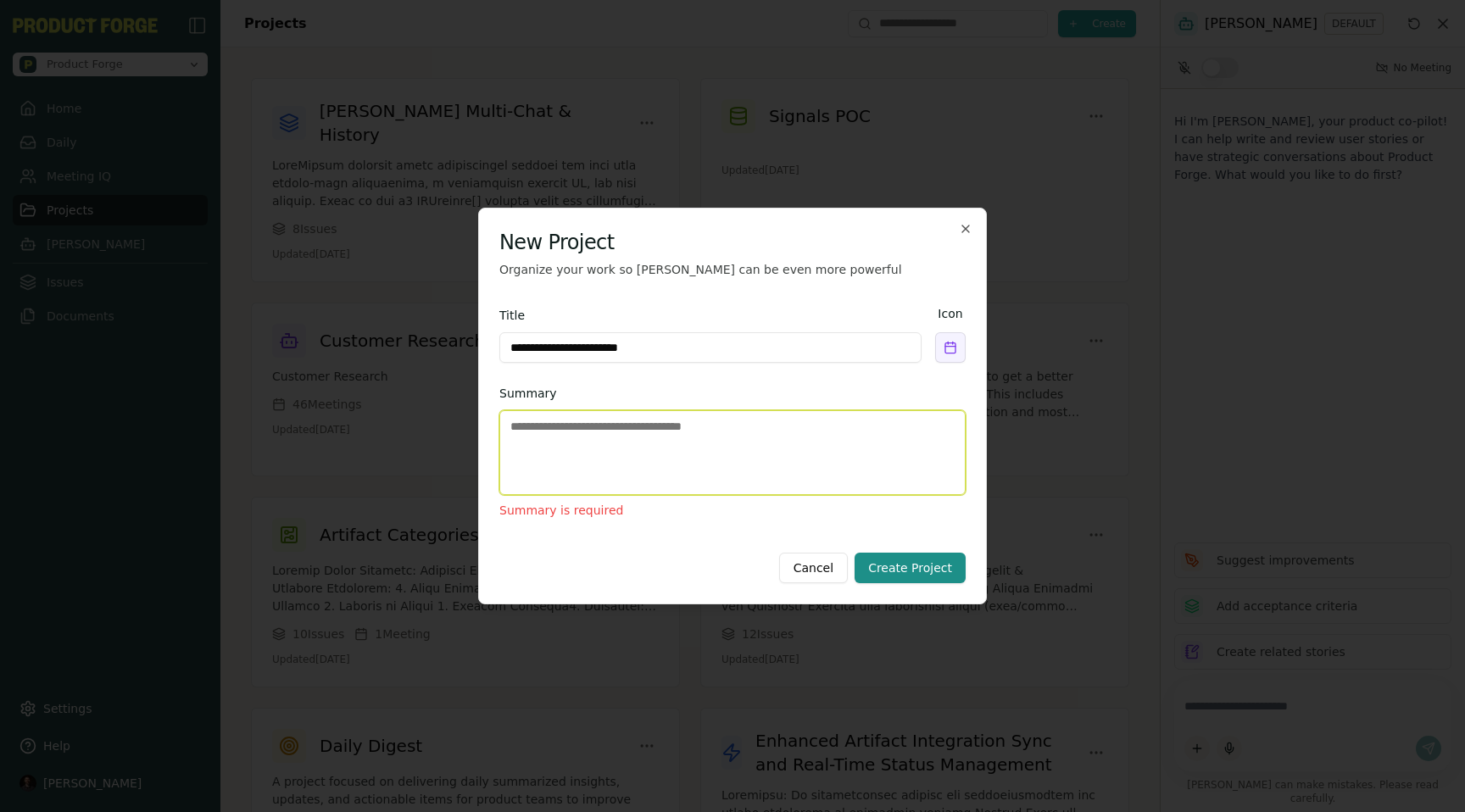
click at [627, 437] on textarea "Summary" at bounding box center [732, 453] width 466 height 84
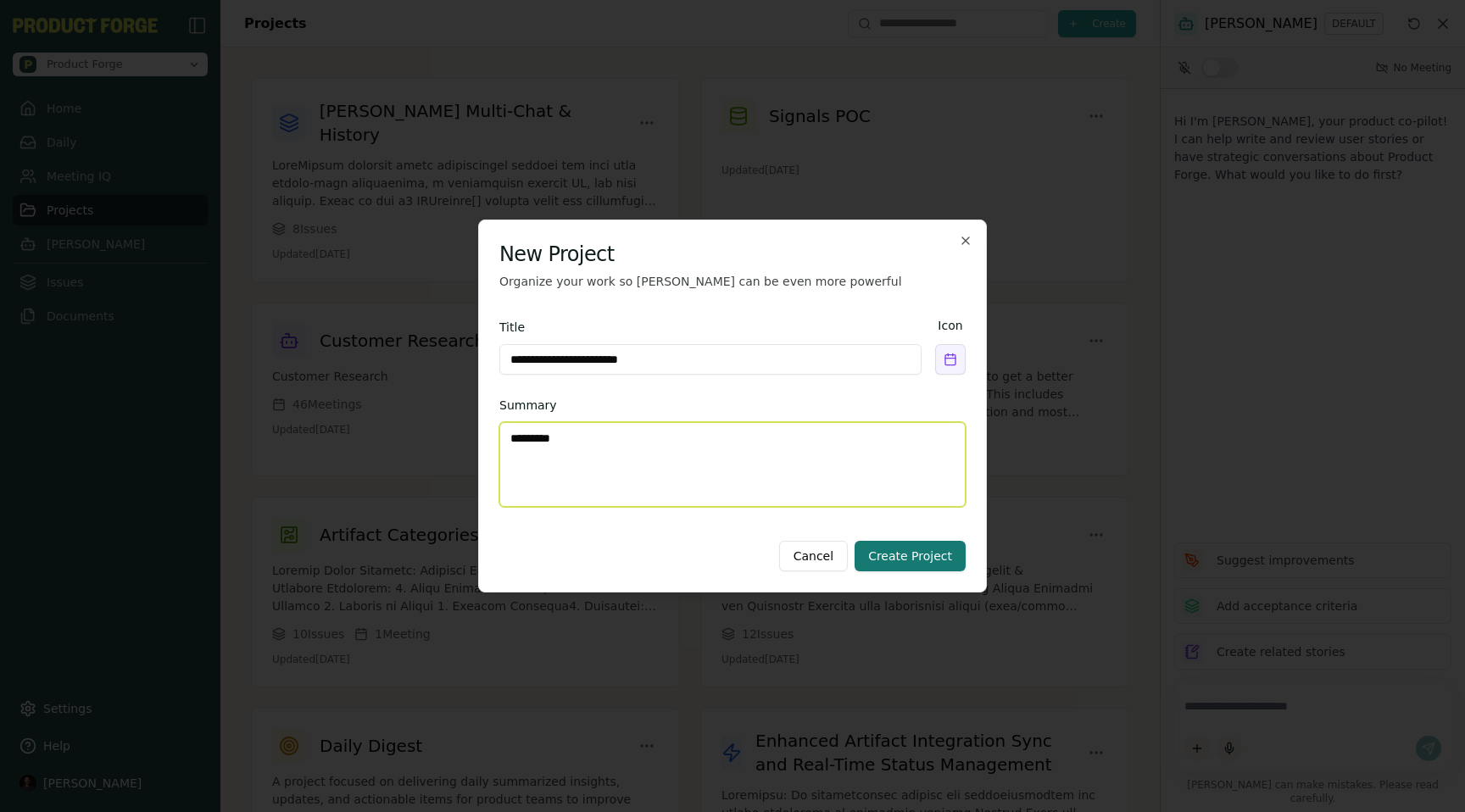
type textarea "*********"
click at [902, 545] on button "Create Project" at bounding box center [910, 555] width 111 height 30
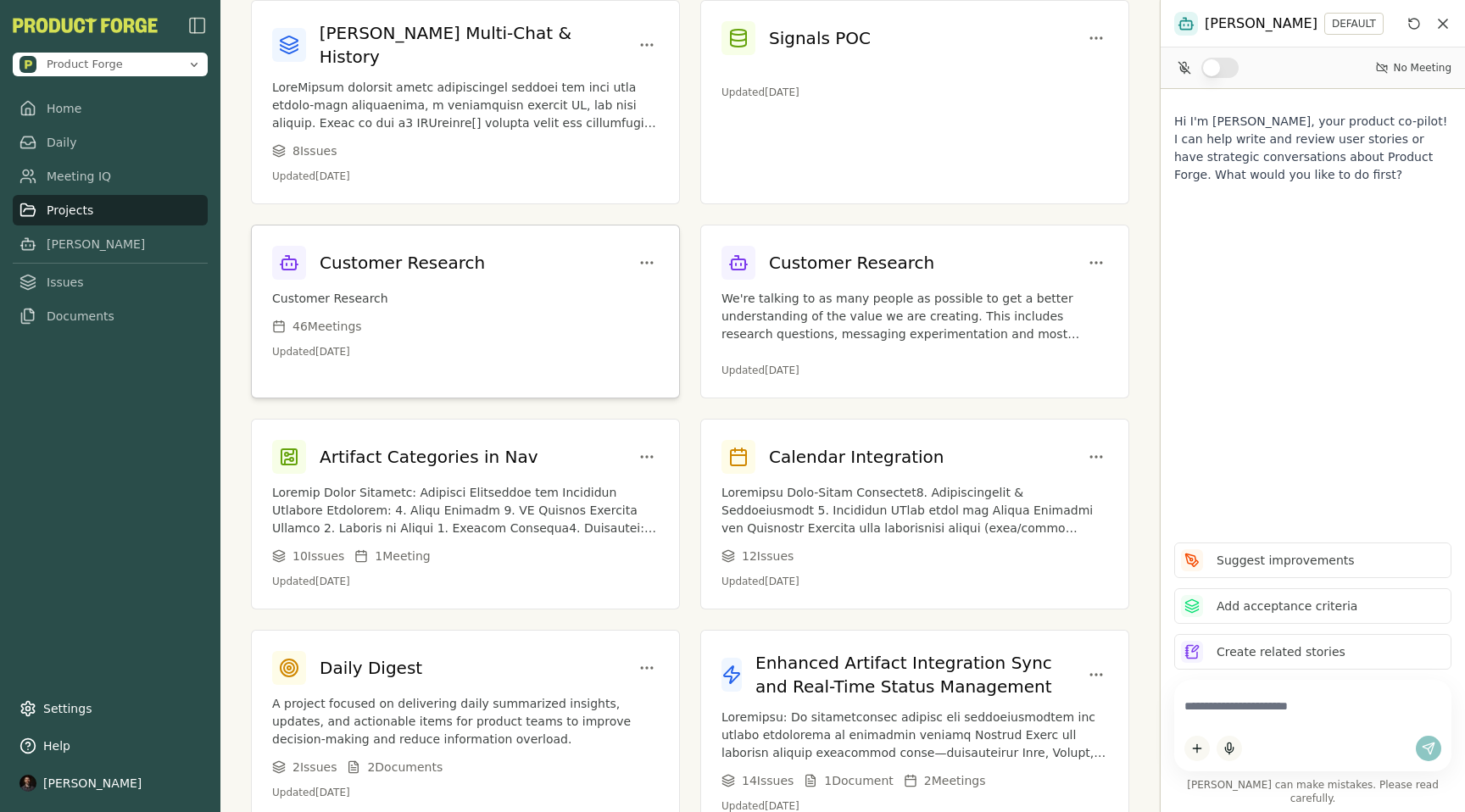
scroll to position [275, 0]
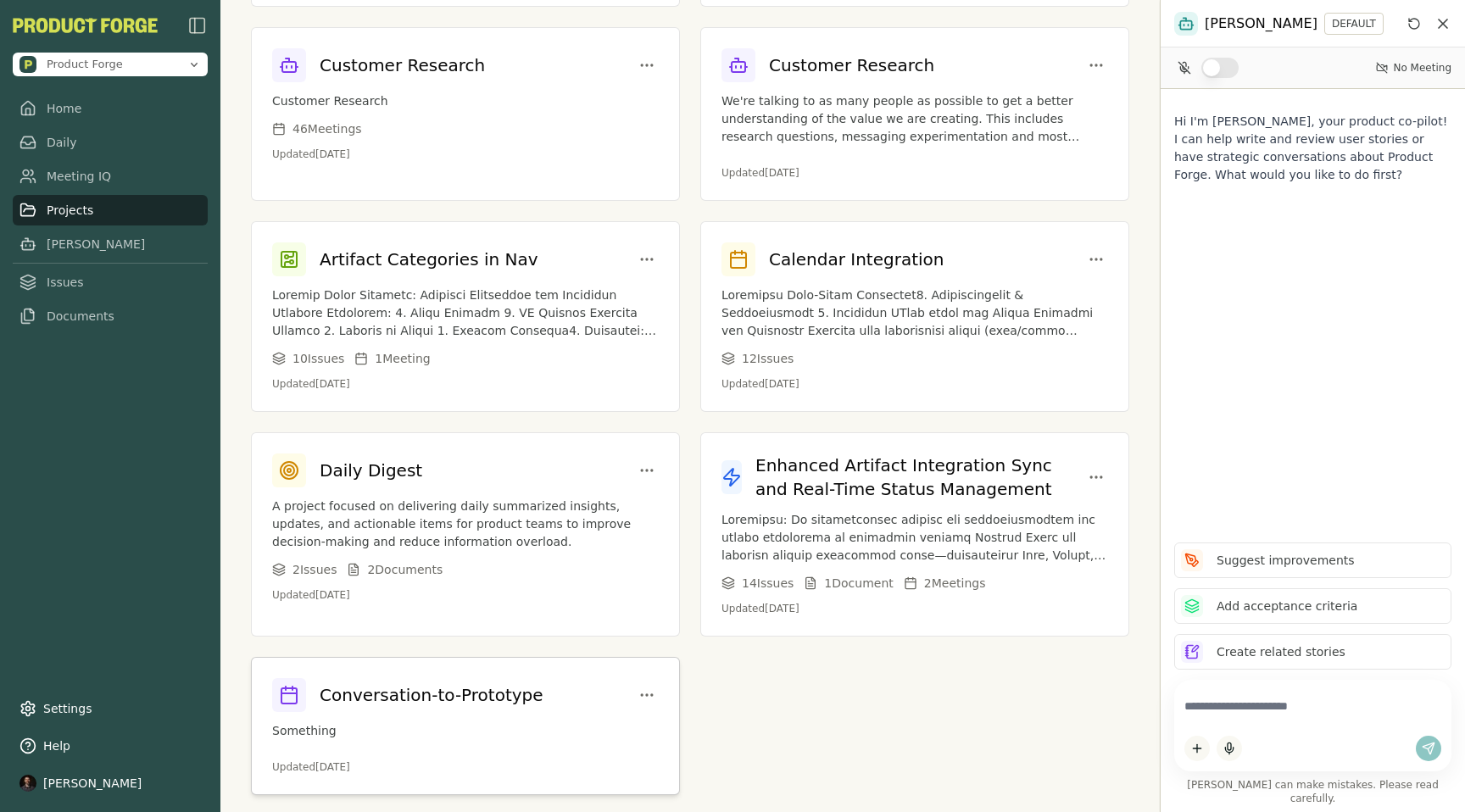
click at [421, 726] on div "Conversation-to-Prototype Something Updated [DATE]" at bounding box center [465, 726] width 427 height 136
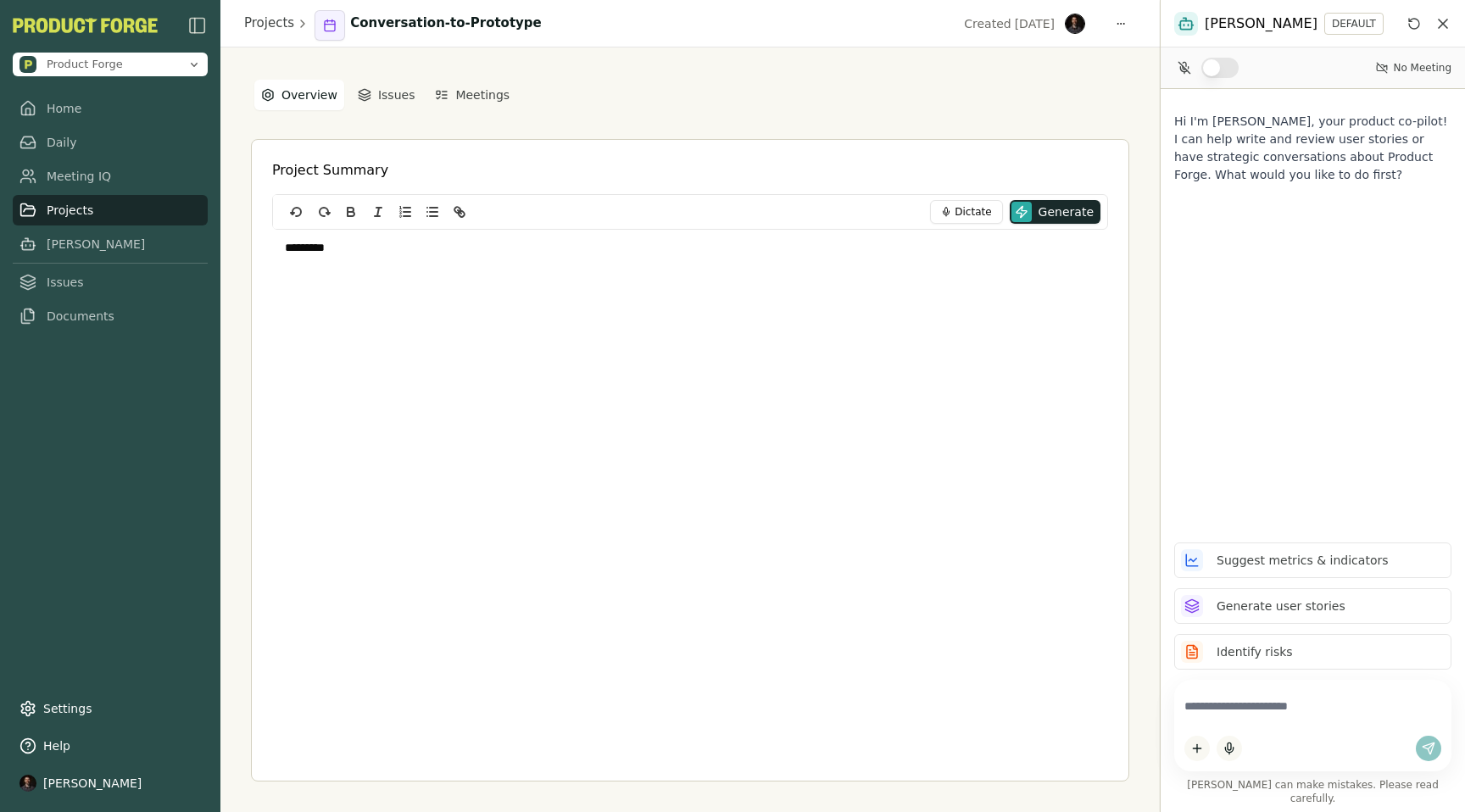
click at [381, 252] on p "*********" at bounding box center [690, 248] width 811 height 17
